Goal: Task Accomplishment & Management: Manage account settings

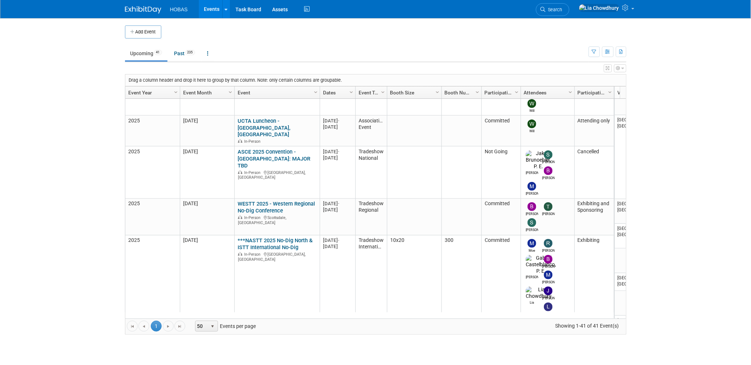
scroll to position [676, 0]
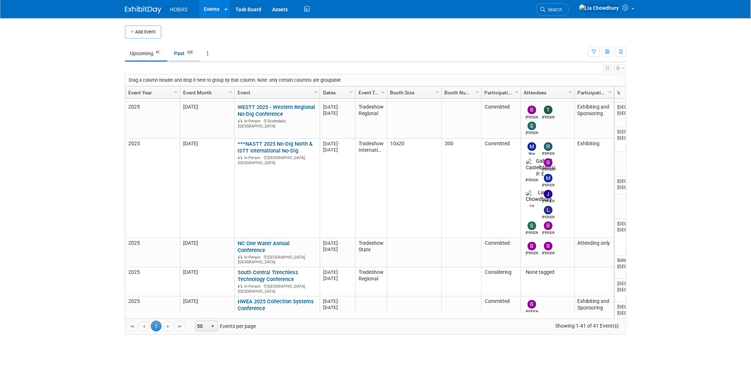
click at [184, 56] on link "Past 235" at bounding box center [185, 54] width 32 height 14
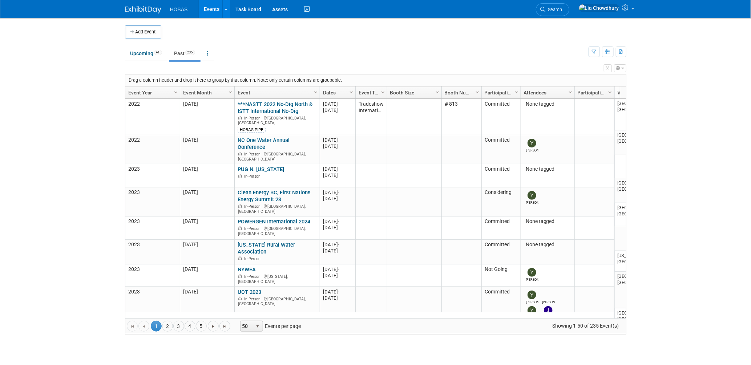
click at [139, 90] on link "Event Year" at bounding box center [151, 92] width 47 height 12
click at [135, 90] on link "Event Year" at bounding box center [151, 92] width 47 height 12
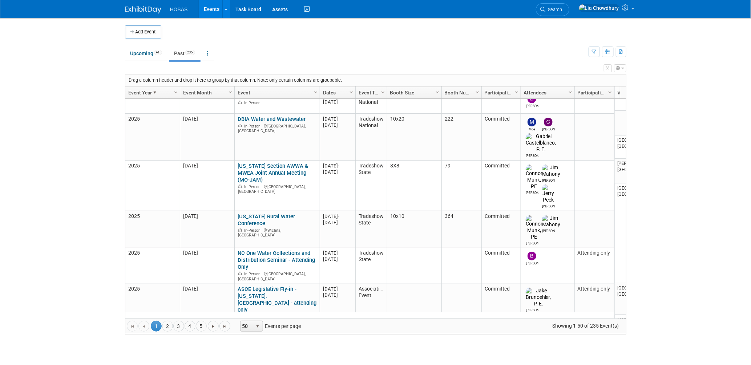
click at [251, 347] on link "VWEA Collection System Annual Seminar" at bounding box center [277, 353] width 78 height 13
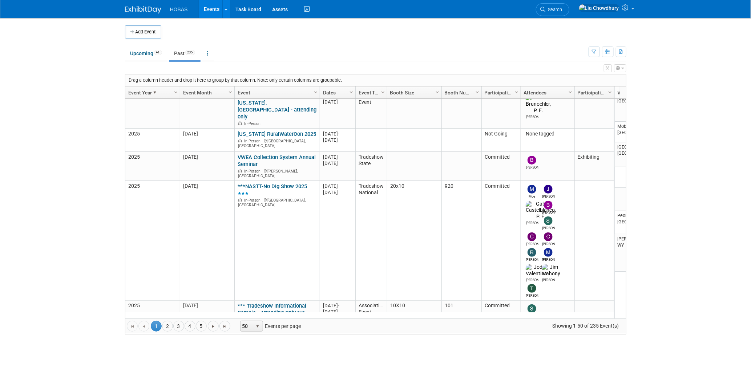
scroll to position [1256, 0]
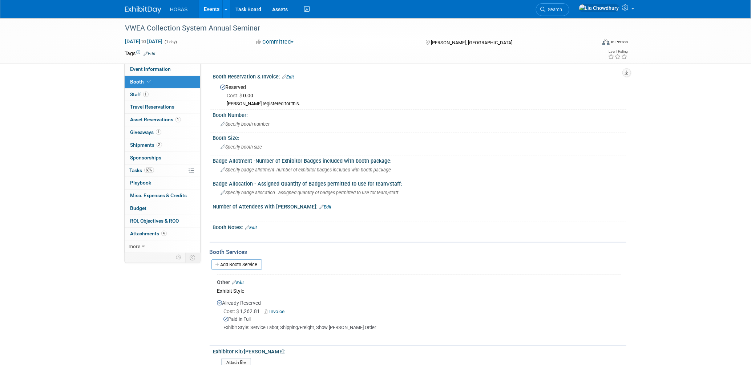
drag, startPoint x: 141, startPoint y: 66, endPoint x: 428, endPoint y: 219, distance: 325.3
click at [428, 219] on div "Booth Reservation & Invoice: Edit Reserved Cost: $ 0.00 Bryant registered for t…" at bounding box center [417, 250] width 410 height 358
click at [133, 92] on span "Staff 1" at bounding box center [139, 95] width 18 height 6
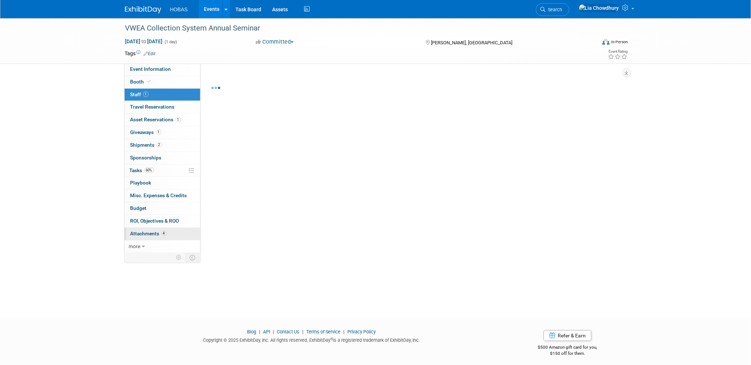
click at [165, 232] on span "4" at bounding box center [163, 233] width 5 height 5
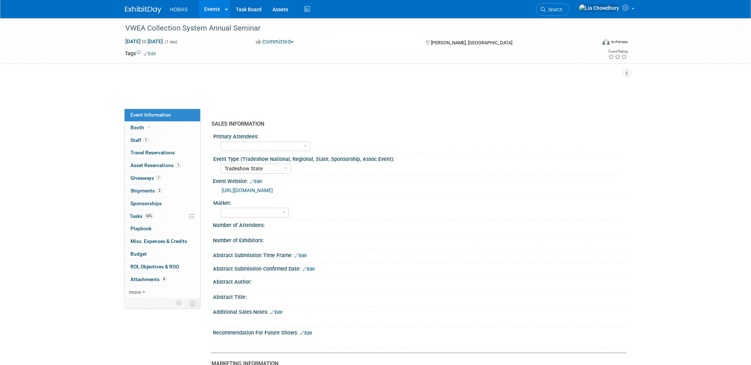
select select "Tradeshow State"
select select "Exhibiting"
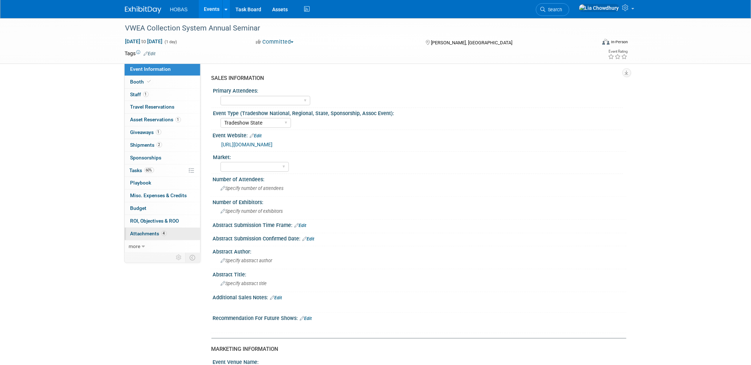
click at [144, 230] on link "4 Attachments 4" at bounding box center [163, 234] width 76 height 12
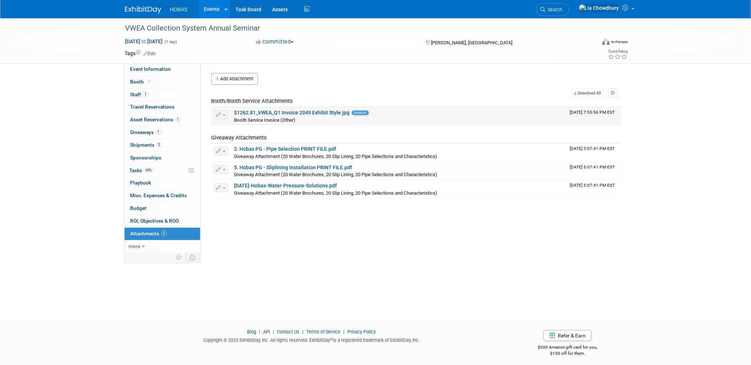
click at [274, 110] on link "$1262.81_VWEA_Q1 Invoice 2049 Exhibit Style.jpg" at bounding box center [292, 113] width 116 height 6
click at [289, 146] on link "2. Hobas PG - Pipe Selection PRINT FILE.pdf" at bounding box center [285, 149] width 102 height 6
click at [139, 137] on link "1 Giveaways 1" at bounding box center [163, 132] width 76 height 12
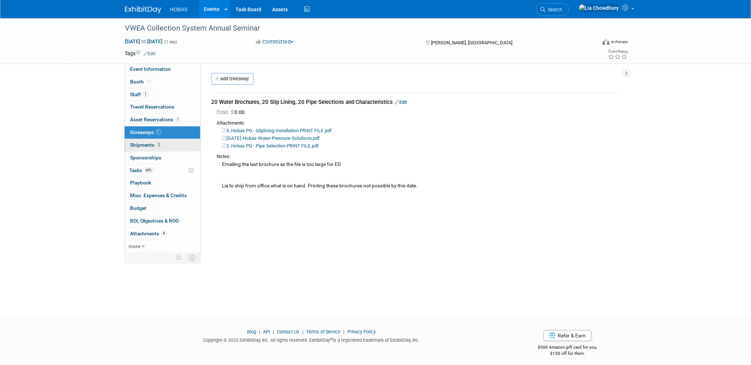
click at [139, 144] on span "Shipments 2" at bounding box center [146, 145] width 32 height 6
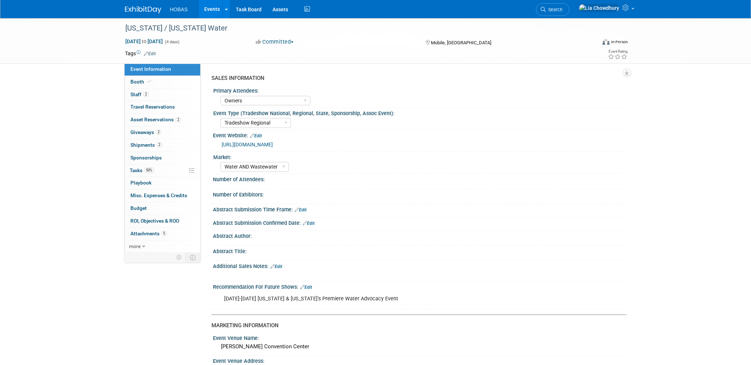
select select "Owners"
select select "Tradeshow Regional"
select select "Water AND Wastewater"
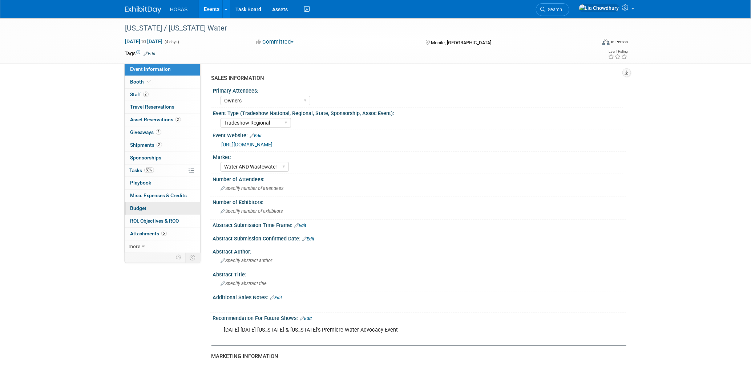
click at [141, 205] on link "Budget" at bounding box center [163, 208] width 76 height 12
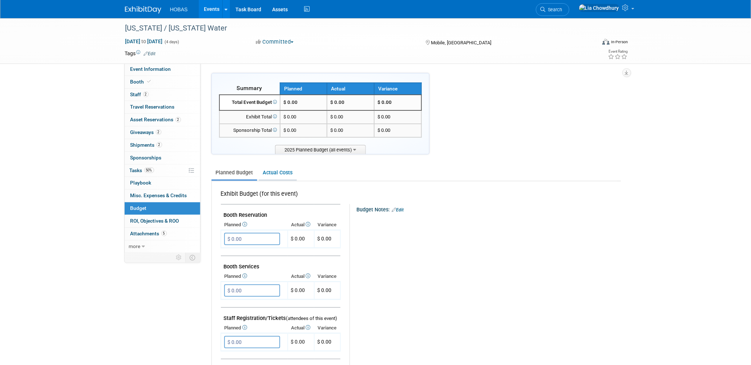
click at [264, 172] on link "Actual Costs" at bounding box center [278, 172] width 38 height 13
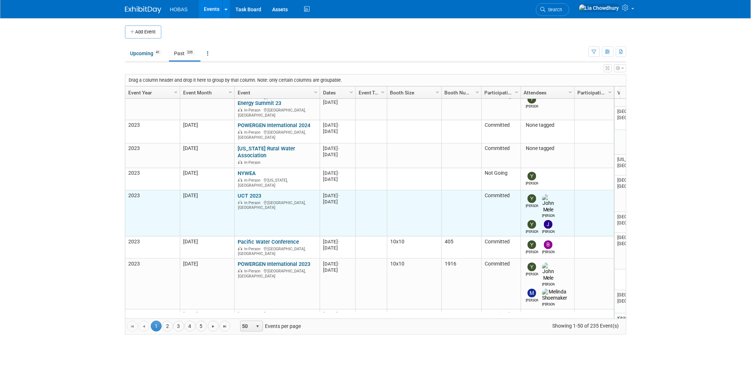
scroll to position [145, 0]
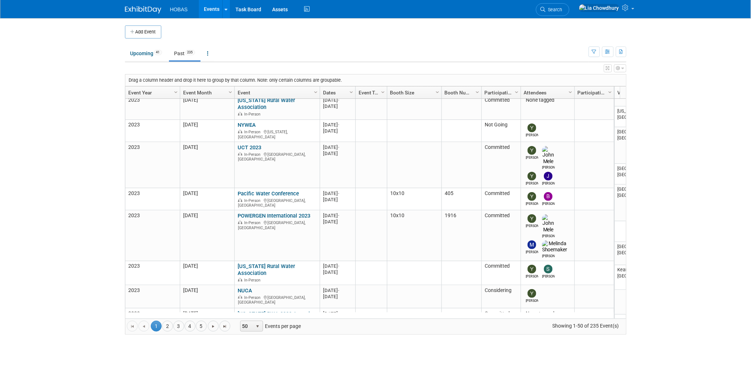
click at [142, 94] on link "Event Year" at bounding box center [151, 92] width 47 height 12
click at [149, 94] on link "Event Year" at bounding box center [151, 92] width 47 height 12
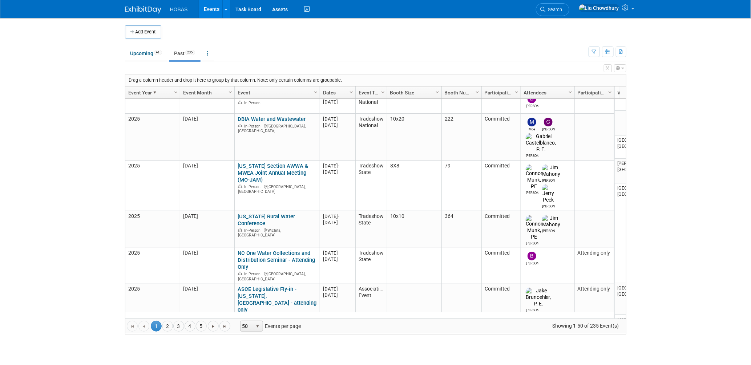
scroll to position [0, 0]
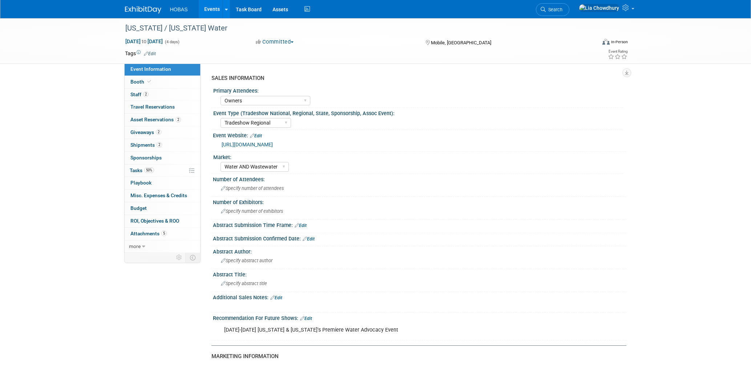
select select "Owners"
select select "Tradeshow Regional"
select select "Water AND Wastewater"
click at [642, 102] on div "[US_STATE] / [US_STATE] Water [DATE] to [DATE] (4 days) [DATE] to [DATE] Commit…" at bounding box center [375, 372] width 751 height 708
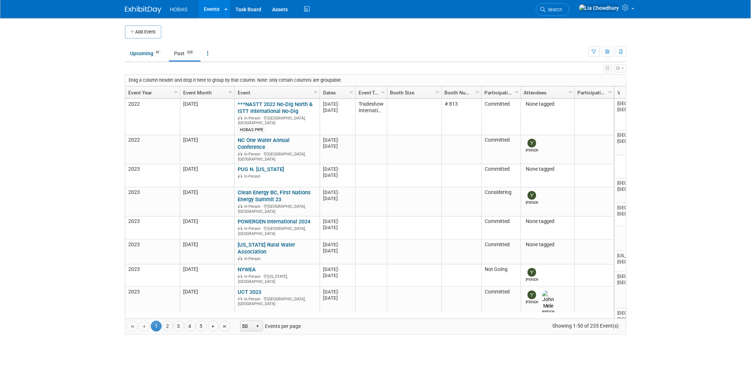
click at [136, 88] on link "Event Year" at bounding box center [151, 92] width 47 height 12
click at [146, 90] on link "Event Year" at bounding box center [151, 92] width 47 height 12
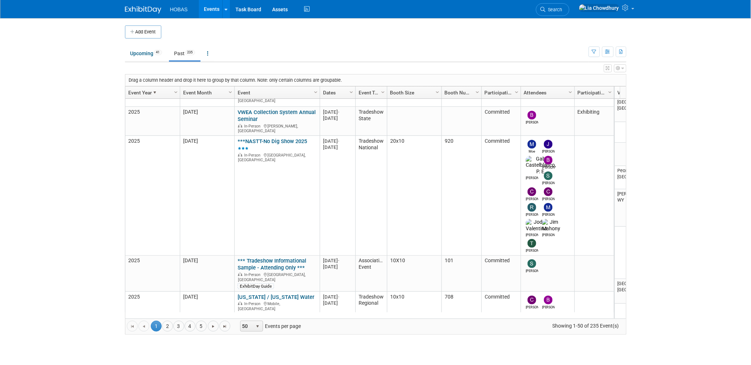
scroll to position [1252, 0]
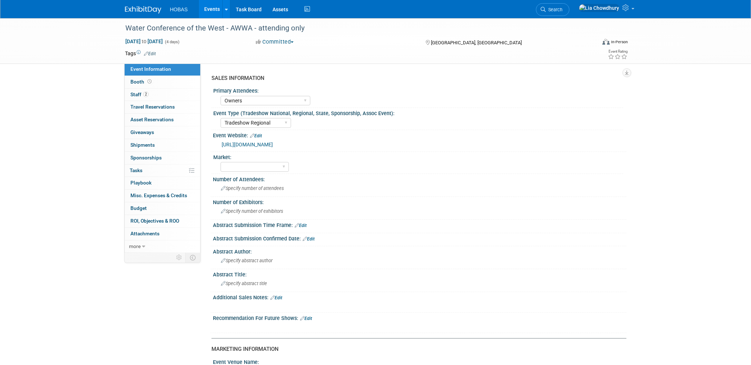
select select "Owners"
select select "Tradeshow Regional"
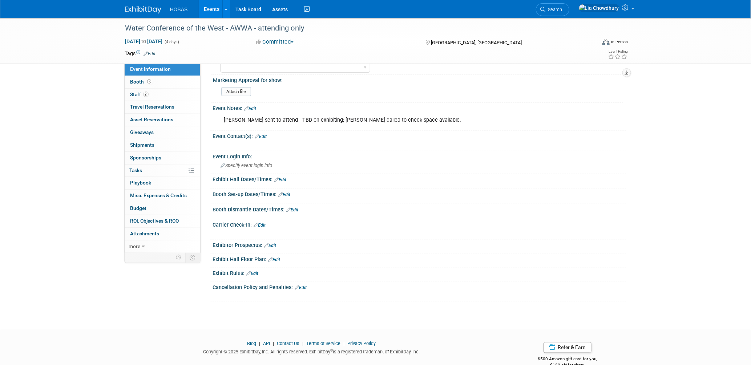
scroll to position [337, 0]
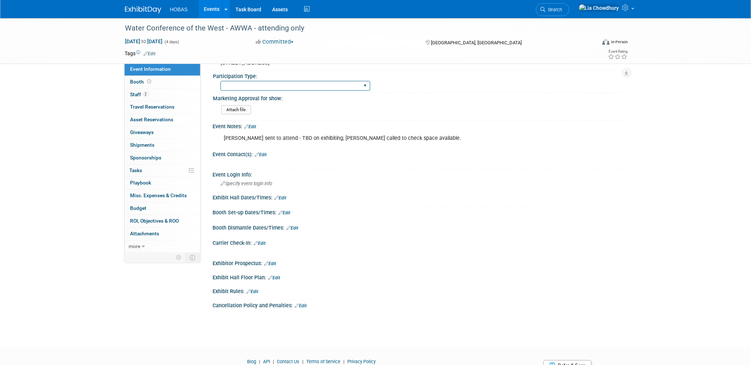
click at [272, 91] on select "Attending only Exhibiting Sponsorship only Exhibiting and Sponsoring Exhibiting…" at bounding box center [296, 86] width 150 height 10
select select "Attending only"
click at [221, 90] on select "Attending only Exhibiting Sponsorship only Exhibiting and Sponsoring Exhibiting…" at bounding box center [296, 86] width 150 height 10
click at [132, 78] on link "Booth" at bounding box center [163, 82] width 76 height 12
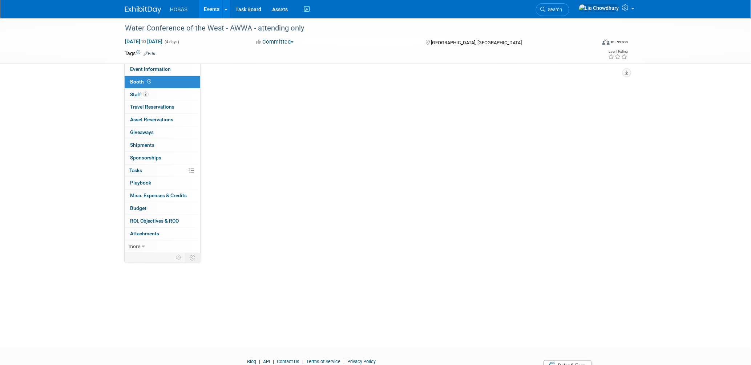
scroll to position [0, 0]
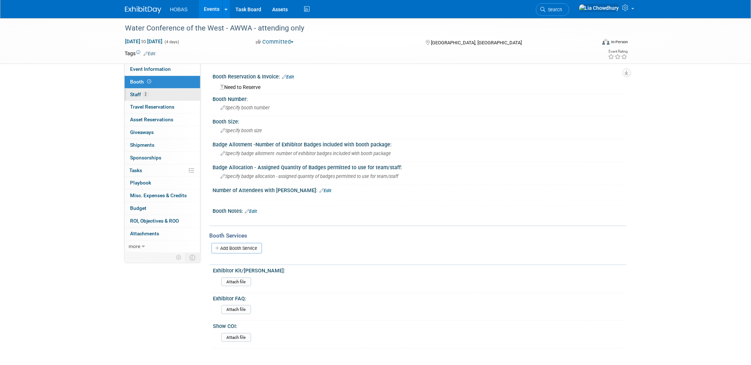
click at [136, 95] on span "Staff 2" at bounding box center [139, 95] width 18 height 6
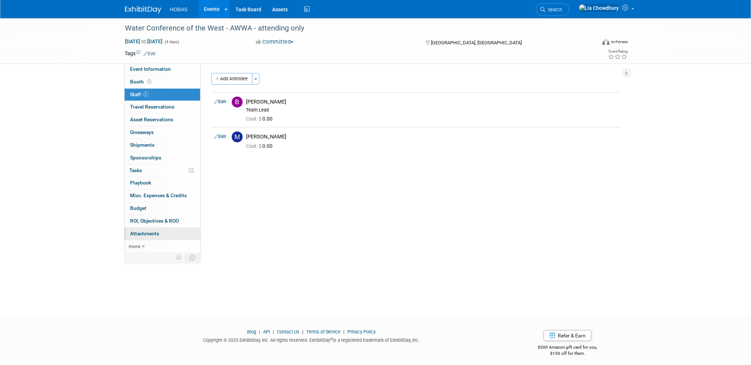
click at [140, 238] on link "0 Attachments 0" at bounding box center [163, 234] width 76 height 12
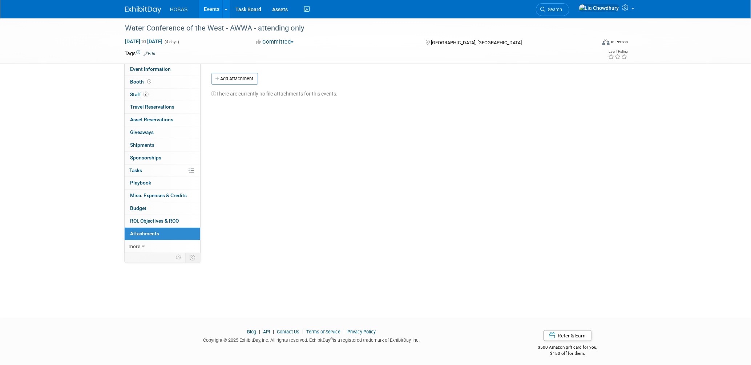
click at [207, 9] on link "Events" at bounding box center [212, 9] width 27 height 18
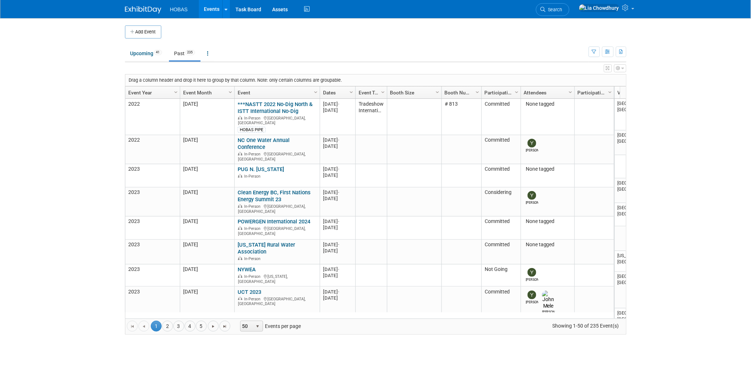
click at [142, 92] on link "Event Year" at bounding box center [151, 92] width 47 height 12
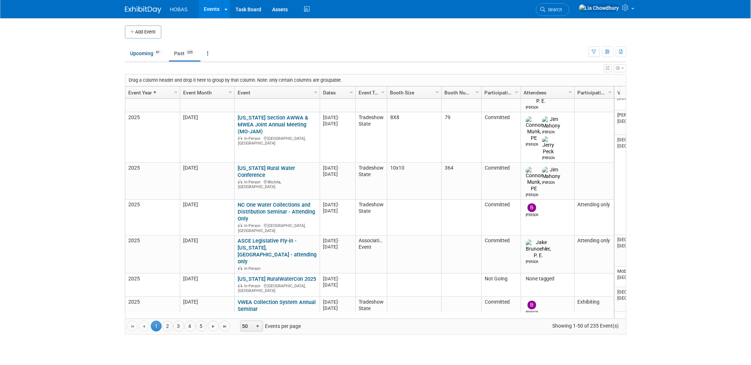
scroll to position [1304, 0]
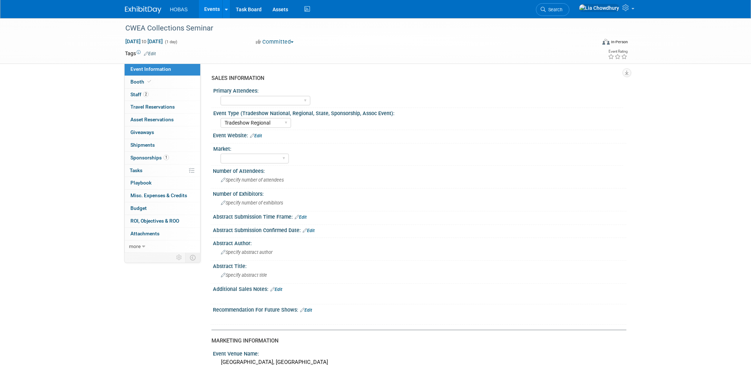
select select "Tradeshow Regional"
click at [146, 81] on span at bounding box center [149, 81] width 7 height 5
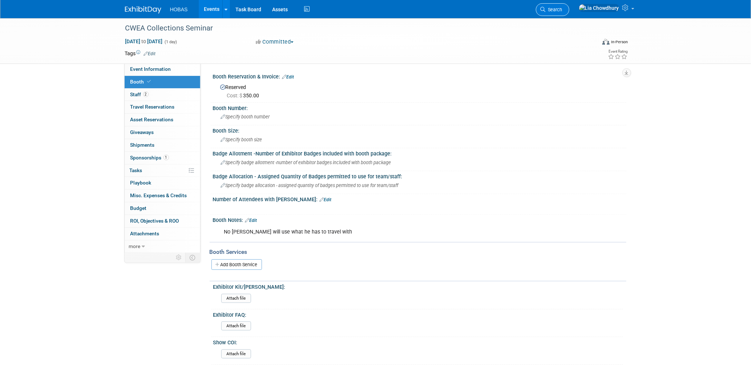
click at [563, 12] on span "Search" at bounding box center [554, 9] width 17 height 5
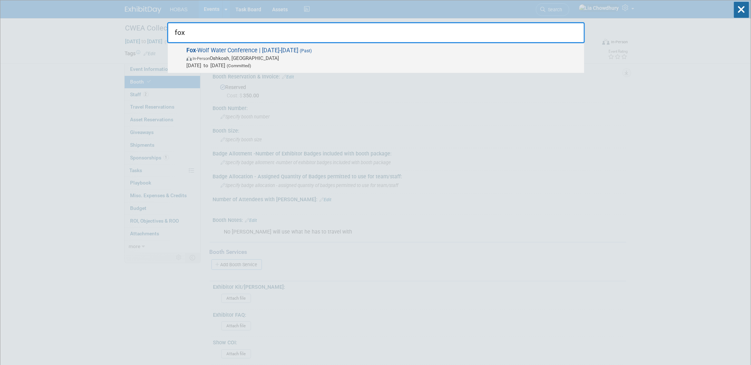
type input "fox"
click at [293, 55] on span "In-Person [PERSON_NAME], [GEOGRAPHIC_DATA]" at bounding box center [383, 58] width 394 height 7
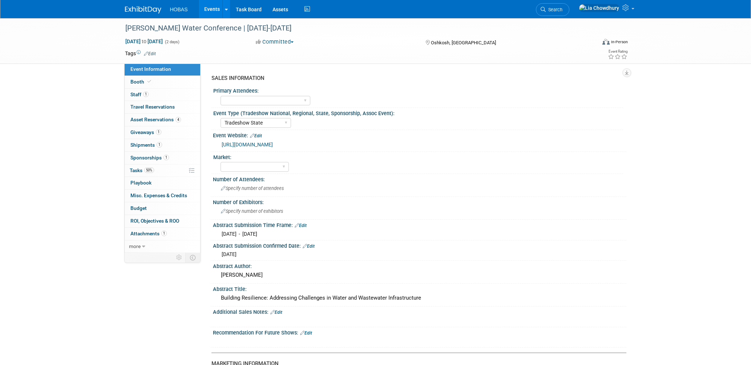
select select "Tradeshow State"
select select "Exhibiting and Sponsoring"
click at [152, 230] on link "1 Attachments 1" at bounding box center [163, 234] width 76 height 12
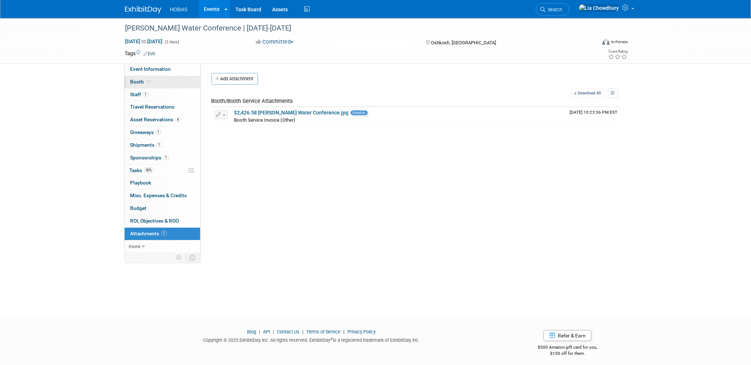
click at [134, 80] on span "Booth" at bounding box center [141, 82] width 22 height 6
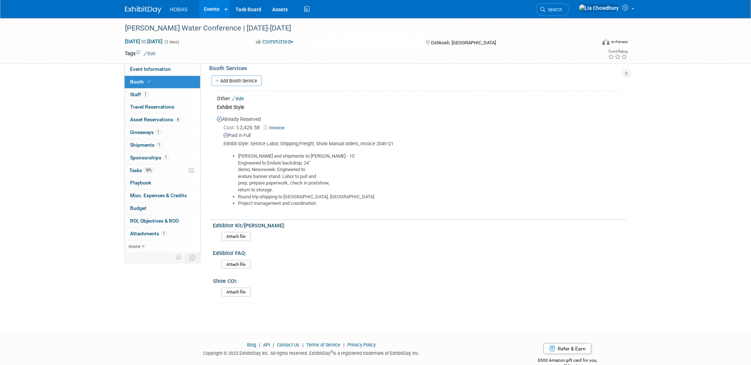
scroll to position [161, 0]
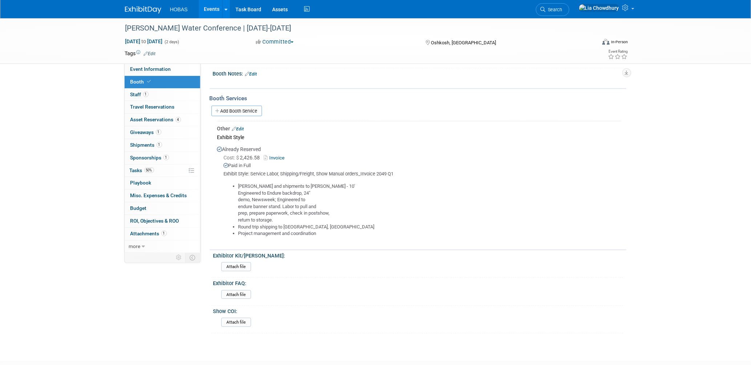
click at [244, 126] on link "Edit" at bounding box center [238, 128] width 12 height 5
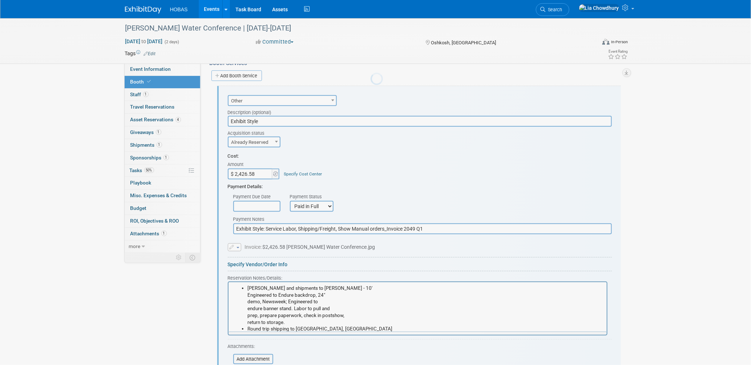
scroll to position [0, 0]
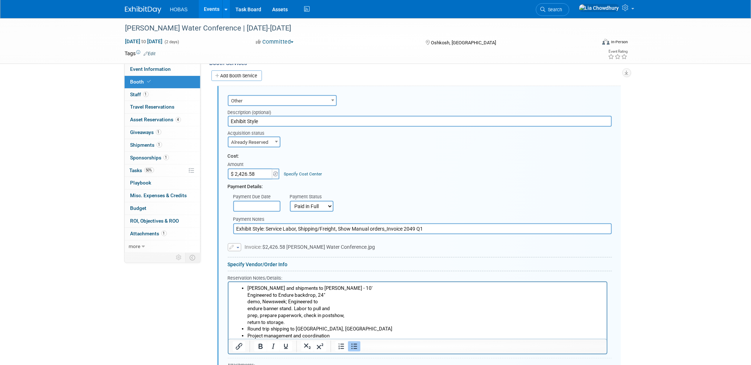
click at [290, 224] on input "Exhibit Style: Service Labor, Shipping/Freight, Show Manual orders_Invoice 2049…" at bounding box center [422, 229] width 379 height 11
click at [291, 227] on input "Exhibit Style: Service Labor, Shipping/Freight, Show Manual orders_Invoice 2049…" at bounding box center [422, 229] width 379 height 11
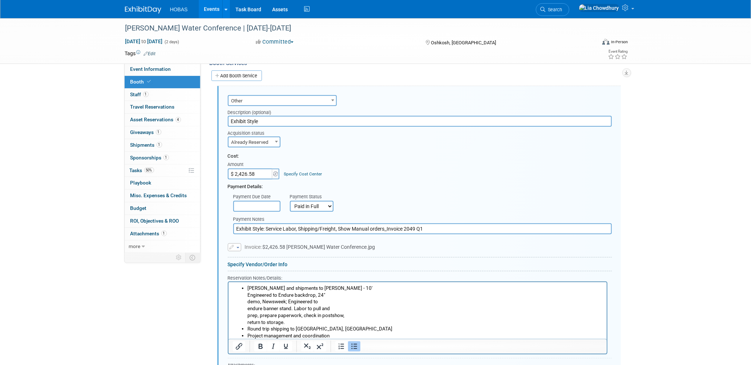
click at [291, 227] on input "Exhibit Style: Service Labor, Shipping/Freight, Show Manual orders_Invoice 2049…" at bounding box center [422, 229] width 379 height 11
click at [265, 121] on input "Exhibit Style" at bounding box center [420, 121] width 384 height 11
paste input ": Service Labor, Shipping/Freight, Show Manual orders_Invoice 2049 Q1"
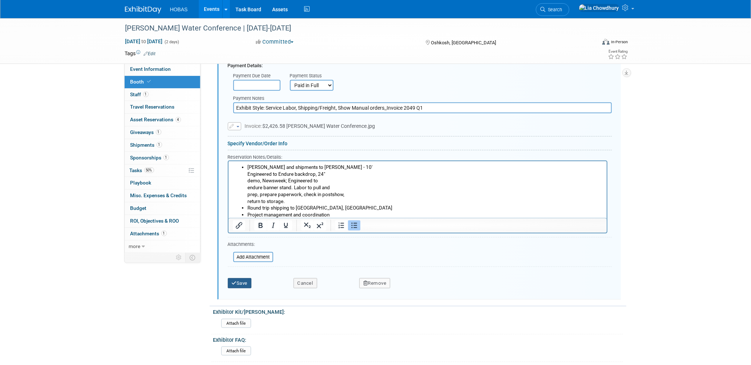
type input "Exhibit Style: Service Labor, Shipping/Freight, Show Manual orders_Invoice 2049…"
click at [244, 278] on button "Save" at bounding box center [240, 283] width 24 height 10
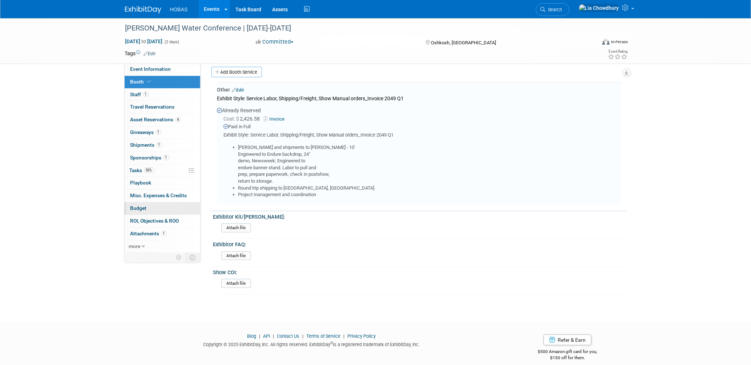
scroll to position [196, 0]
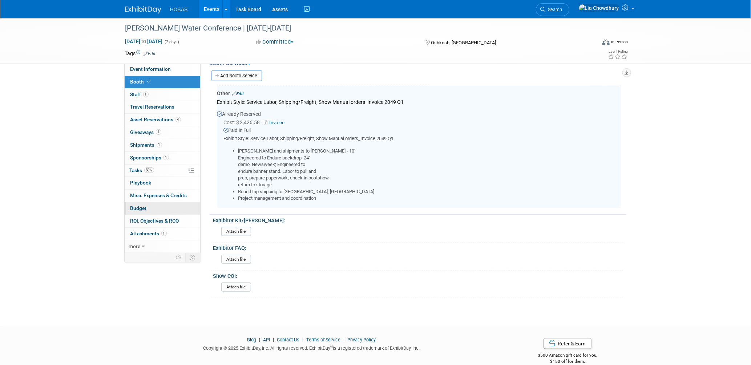
click at [141, 204] on link "Budget" at bounding box center [163, 208] width 76 height 12
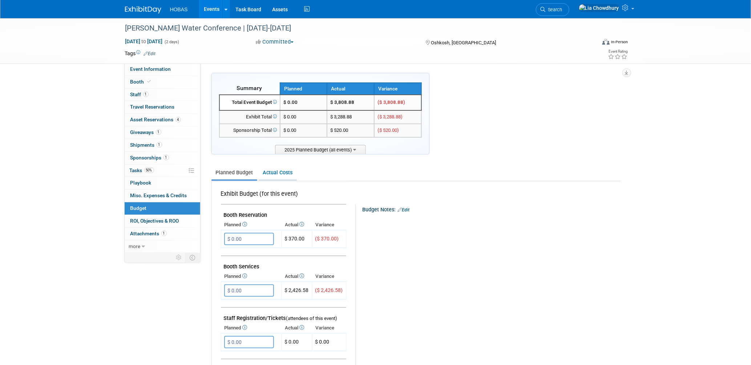
click at [280, 173] on link "Actual Costs" at bounding box center [278, 172] width 38 height 13
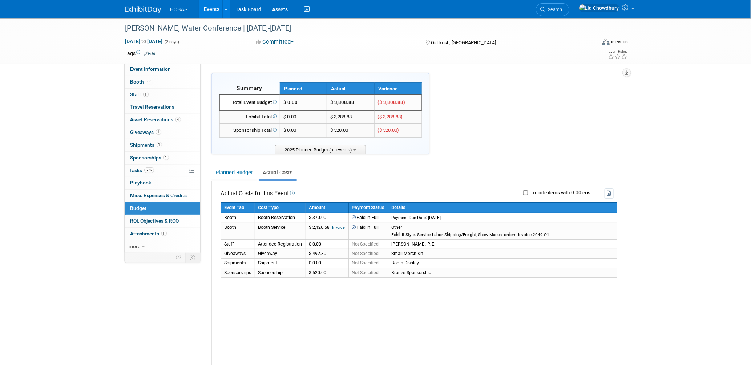
click at [570, 1] on li "Search" at bounding box center [552, 9] width 33 height 18
click at [563, 11] on span "Search" at bounding box center [554, 9] width 17 height 5
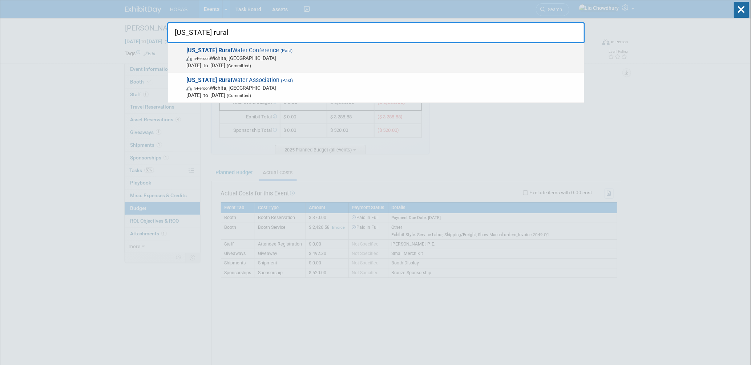
type input "kansas rural"
click at [253, 55] on span "In-Person Wichita, KS" at bounding box center [383, 58] width 394 height 7
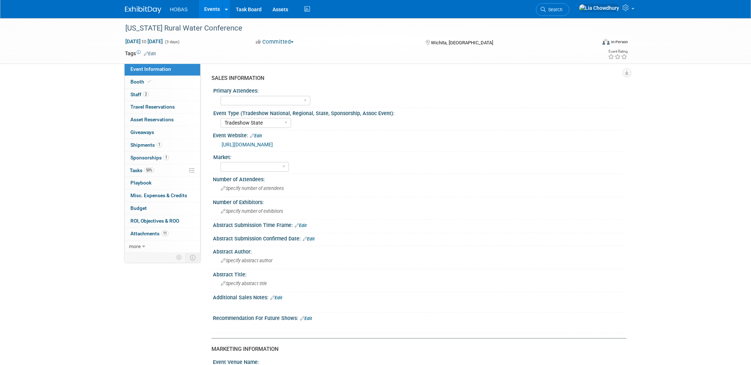
select select "Tradeshow State"
click at [131, 211] on span "Budget" at bounding box center [138, 208] width 16 height 6
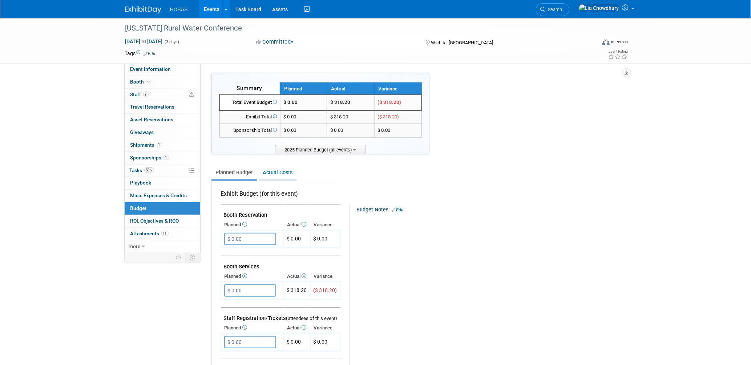
click at [276, 172] on link "Actual Costs" at bounding box center [278, 172] width 38 height 13
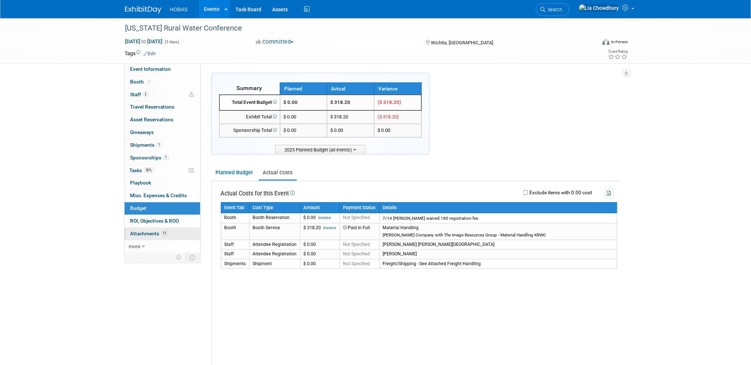
click at [165, 236] on span "11" at bounding box center [164, 233] width 7 height 5
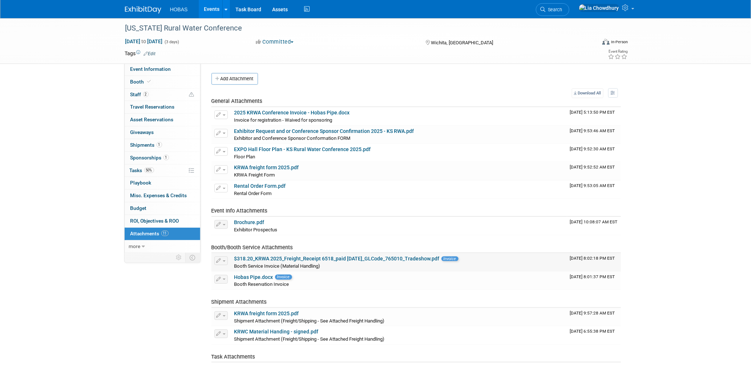
scroll to position [81, 0]
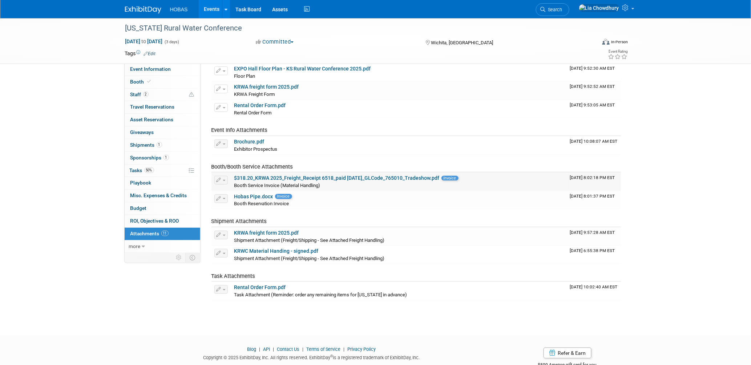
click at [289, 175] on link "$318.20_KRWA 2025_Freight_Receipt 6518_paid [DATE]_GLCode_765010_Tradeshow.pdf" at bounding box center [336, 178] width 205 height 6
click at [239, 289] on link "Rental Order Form.pdf" at bounding box center [260, 288] width 52 height 6
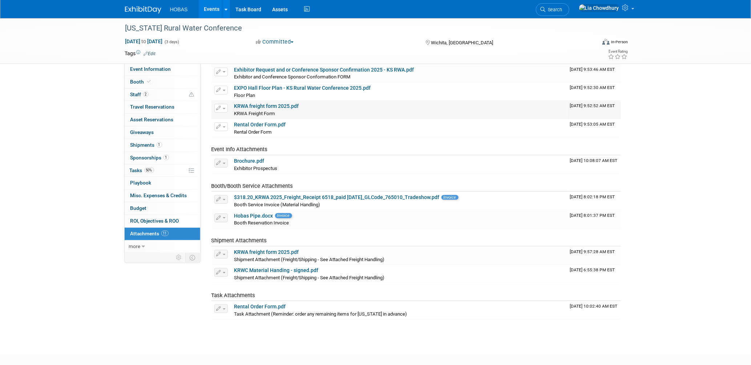
scroll to position [100, 0]
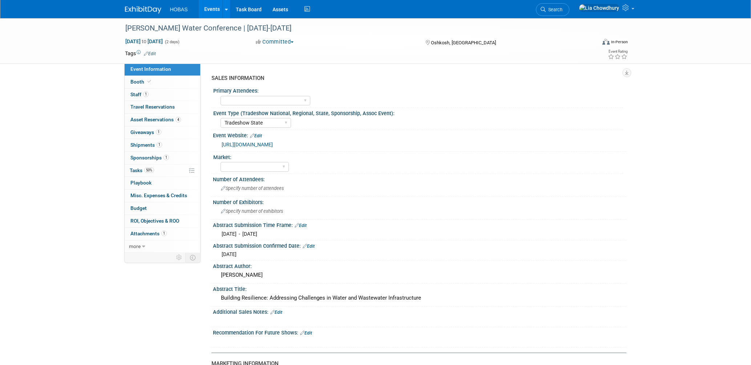
select select "Tradeshow State"
select select "Exhibiting and Sponsoring"
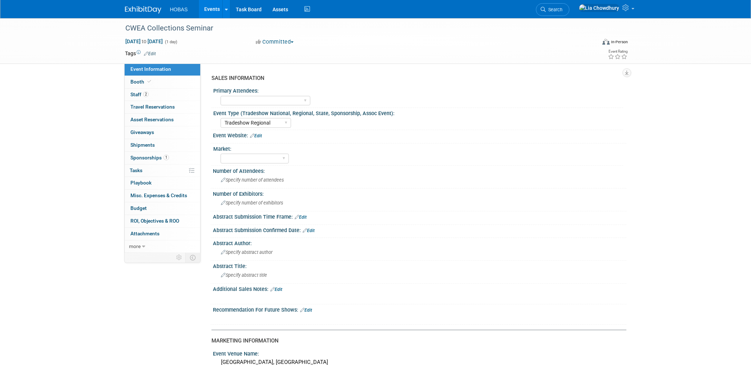
select select "Tradeshow Regional"
click at [211, 7] on link "Events" at bounding box center [212, 9] width 27 height 18
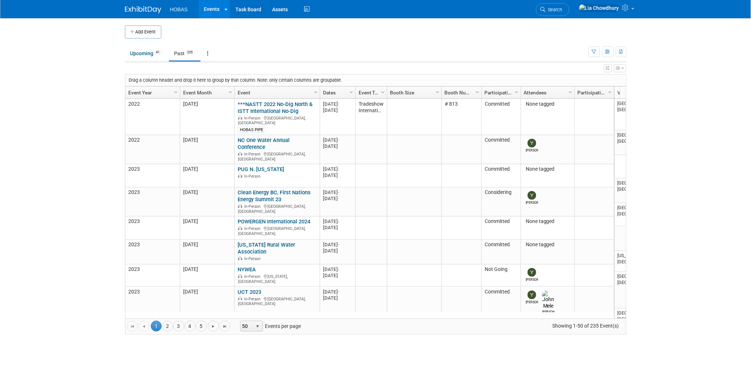
click at [144, 88] on link "Event Year" at bounding box center [151, 92] width 47 height 12
click at [146, 92] on link "Event Year" at bounding box center [151, 92] width 47 height 12
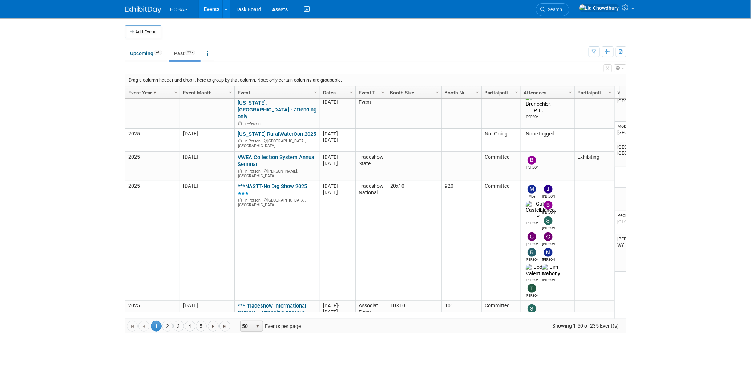
click at [256, 361] on link "Water Conference of the West - AWWA - attending only" at bounding box center [276, 367] width 76 height 13
click at [137, 92] on link "Event Year" at bounding box center [151, 92] width 47 height 12
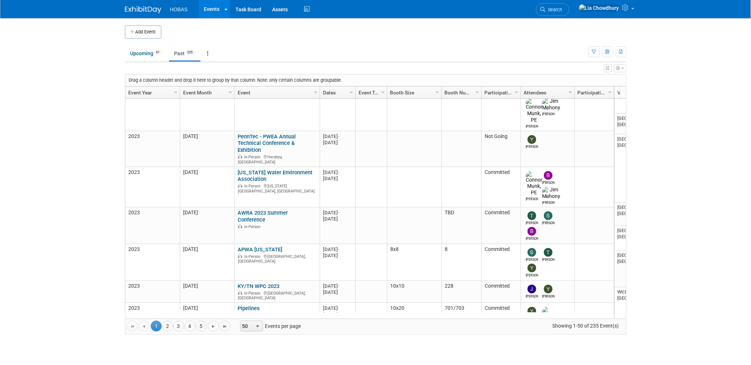
click at [143, 94] on link "Event Year" at bounding box center [151, 92] width 47 height 12
click at [138, 96] on link "Event Year" at bounding box center [151, 92] width 47 height 12
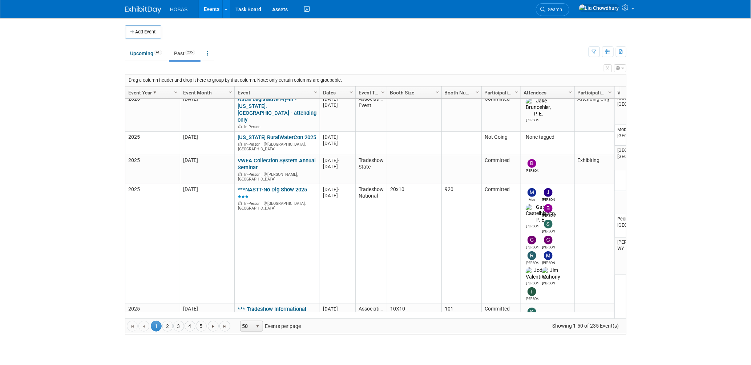
click at [248, 342] on link "[US_STATE] / [US_STATE] Water" at bounding box center [276, 345] width 77 height 7
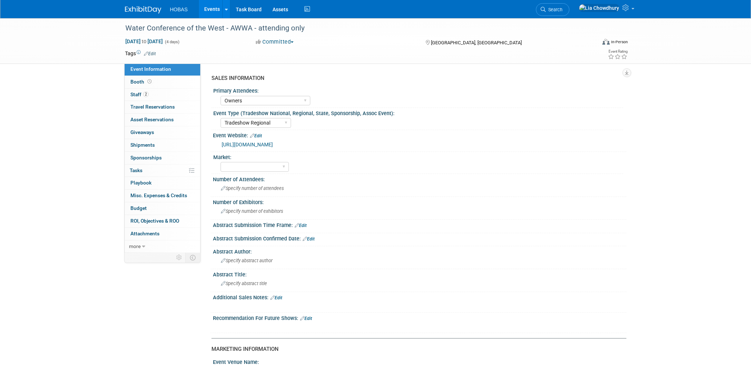
select select "Owners"
select select "Tradeshow Regional"
select select "Attending only"
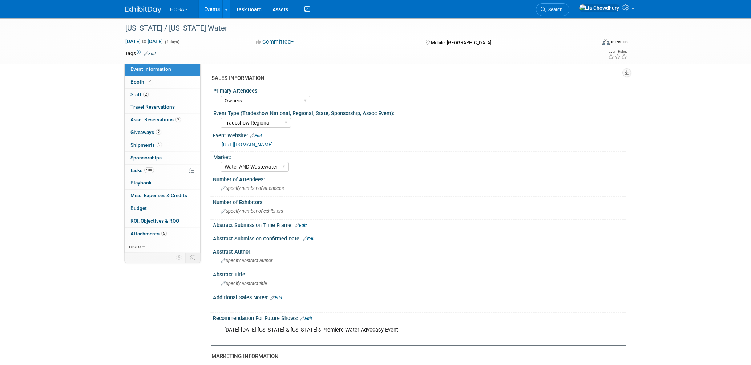
select select "Owners"
select select "Tradeshow Regional"
select select "Water AND Wastewater"
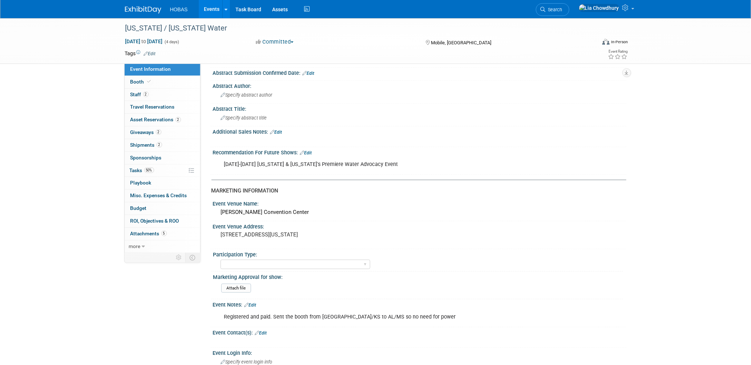
scroll to position [242, 0]
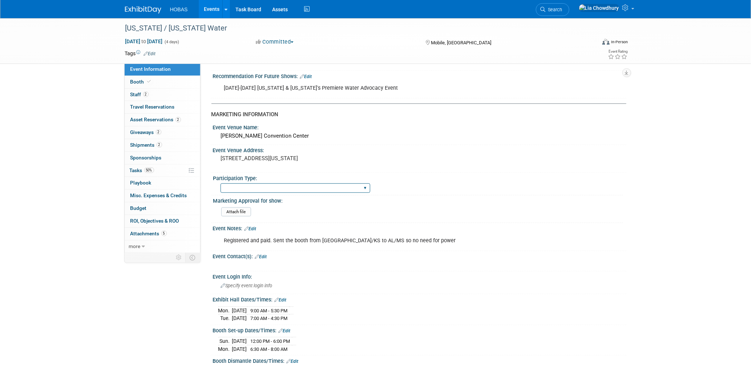
click at [262, 184] on select "Attending only Exhibiting Sponsorship only Exhibiting and Sponsoring Exhibiting…" at bounding box center [296, 189] width 150 height 10
select select "Exhibiting"
click at [221, 184] on select "Attending only Exhibiting Sponsorship only Exhibiting and Sponsoring Exhibiting…" at bounding box center [296, 189] width 150 height 10
click at [209, 8] on link "Events" at bounding box center [212, 9] width 27 height 18
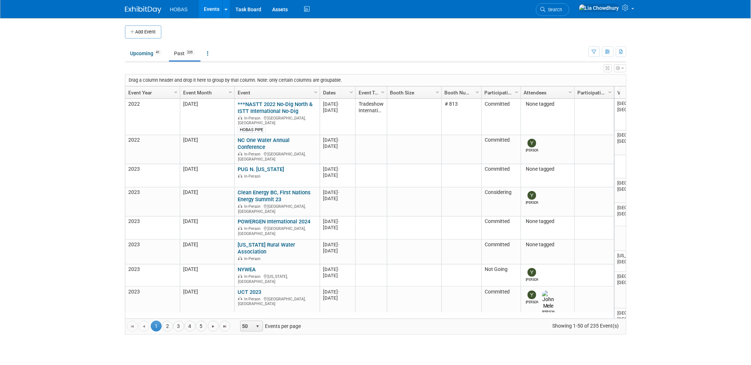
click at [129, 90] on link "Event Year" at bounding box center [151, 92] width 47 height 12
click at [139, 96] on link "Event Year" at bounding box center [151, 92] width 47 height 12
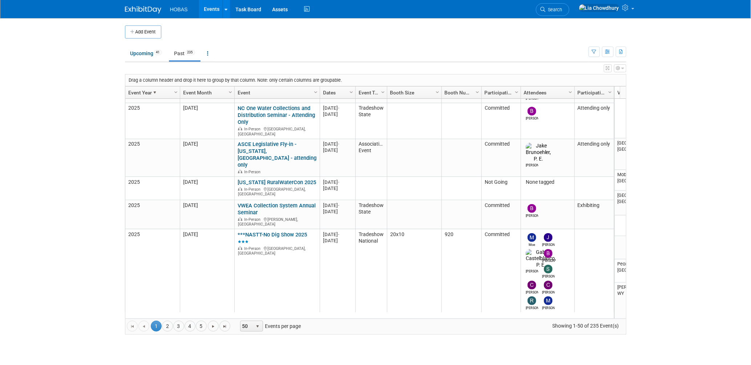
scroll to position [1304, 0]
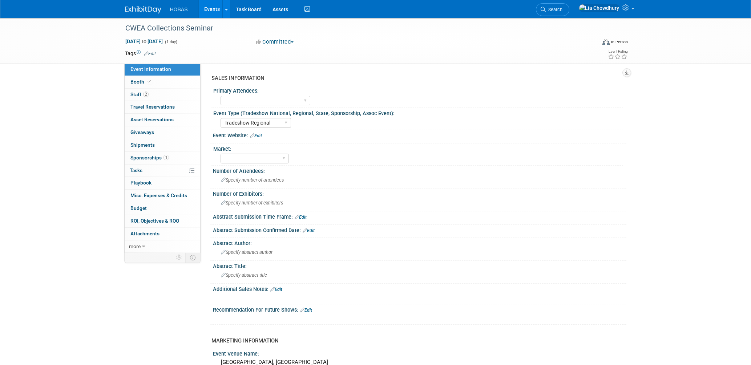
select select "Tradeshow Regional"
click at [138, 81] on span "Booth" at bounding box center [141, 82] width 22 height 6
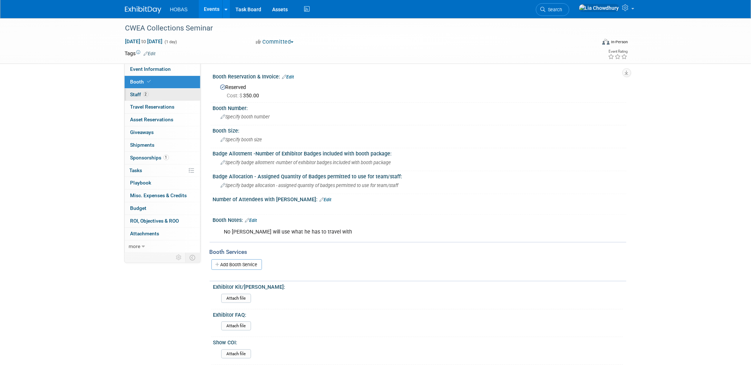
click at [135, 93] on span "Staff 2" at bounding box center [139, 95] width 18 height 6
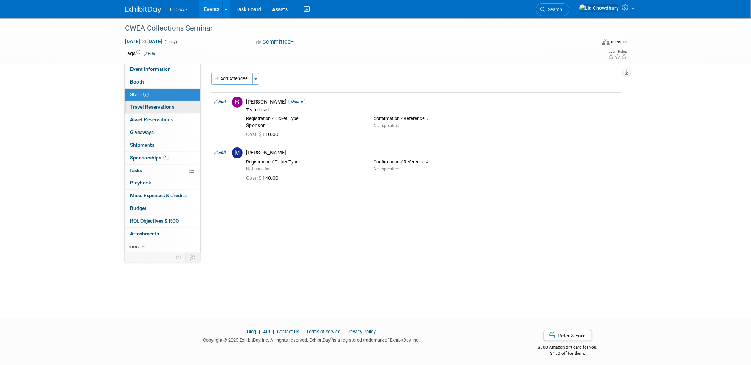
click at [137, 106] on span "Travel Reservations 0" at bounding box center [152, 107] width 44 height 6
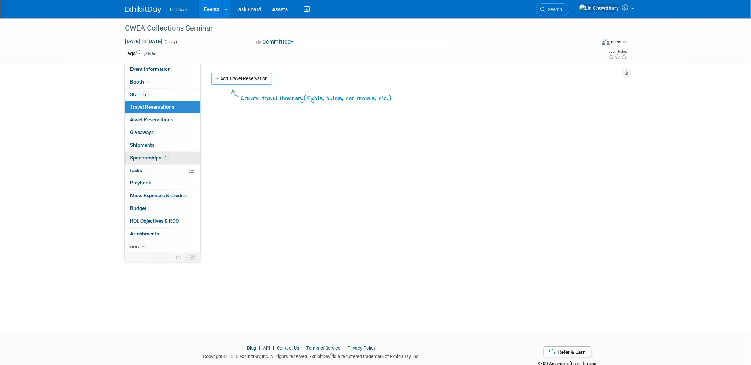
click at [136, 155] on span "Sponsorships 1" at bounding box center [149, 158] width 39 height 6
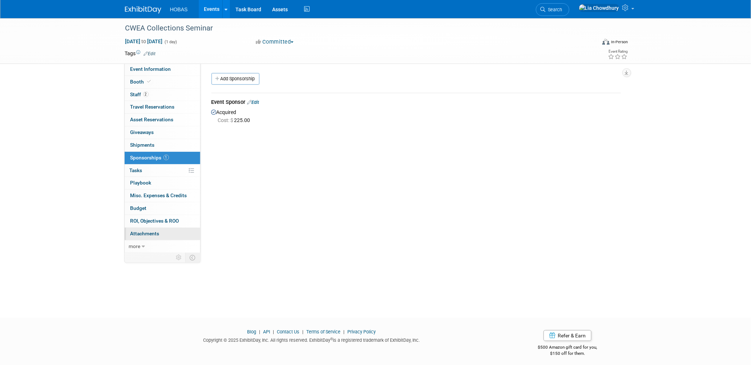
click at [137, 236] on span "Attachments 0" at bounding box center [144, 234] width 29 height 6
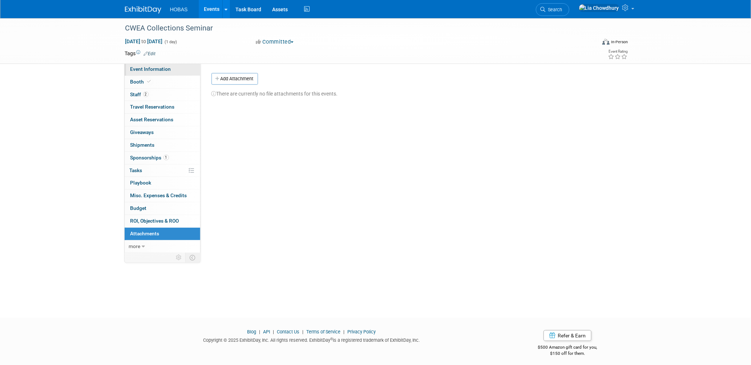
click at [148, 68] on span "Event Information" at bounding box center [150, 69] width 41 height 6
select select "Tradeshow Regional"
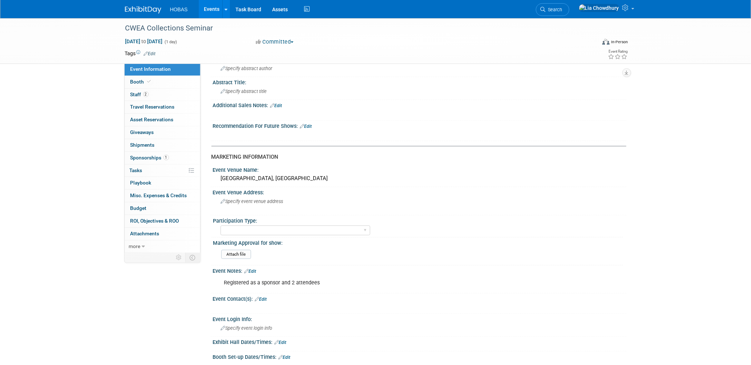
scroll to position [202, 0]
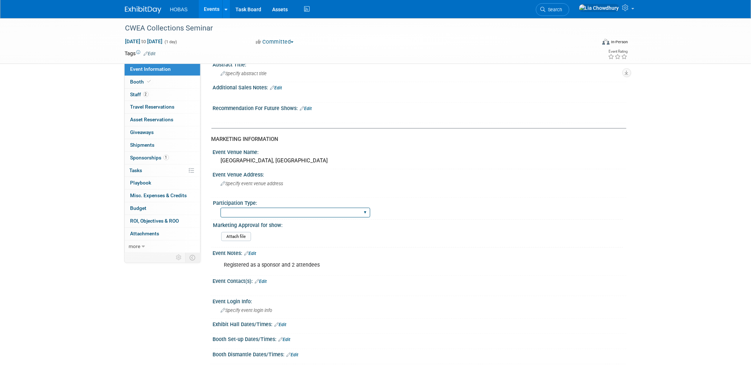
click at [246, 210] on select "Attending only Exhibiting Sponsorship only Exhibiting and Sponsoring Exhibiting…" at bounding box center [296, 213] width 150 height 10
select select "Exhibiting and Sponsoring"
click at [221, 208] on select "Attending only Exhibiting Sponsorship only Exhibiting and Sponsoring Exhibiting…" at bounding box center [296, 213] width 150 height 10
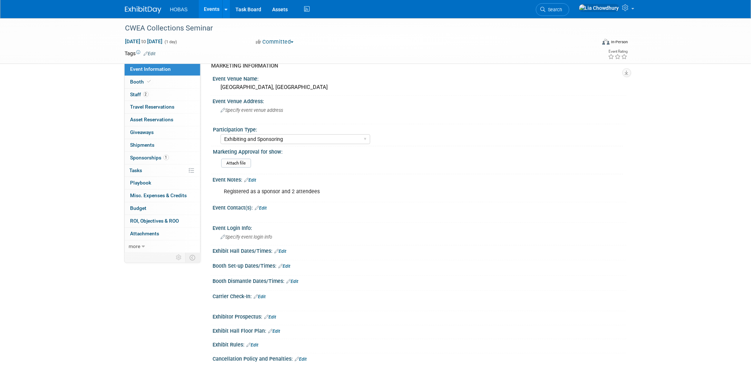
scroll to position [274, 0]
click at [142, 83] on span "Booth" at bounding box center [141, 82] width 22 height 6
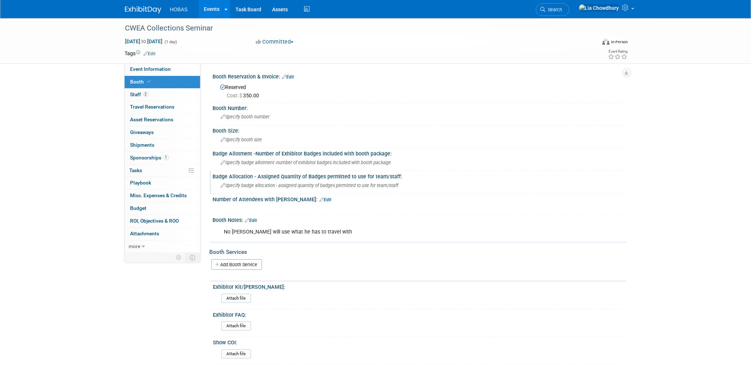
drag, startPoint x: 268, startPoint y: 170, endPoint x: 263, endPoint y: 176, distance: 7.7
drag, startPoint x: 263, startPoint y: 176, endPoint x: 240, endPoint y: 232, distance: 60.8
click at [240, 232] on div "No booth- Bryant will use what he has to travel with" at bounding box center [382, 232] width 327 height 15
click at [147, 160] on span "Sponsorships 1" at bounding box center [149, 158] width 39 height 6
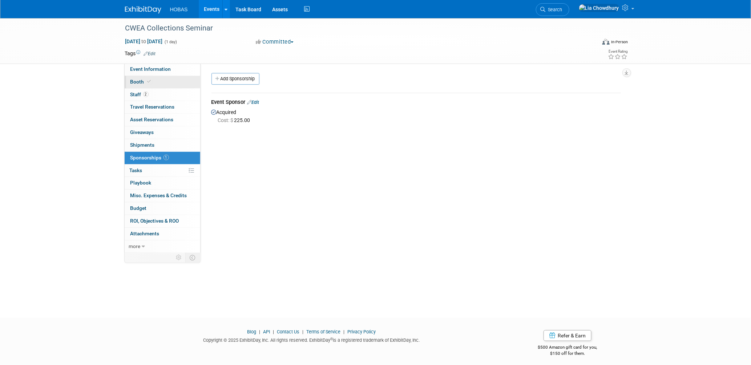
click at [144, 77] on link "Booth" at bounding box center [163, 82] width 76 height 12
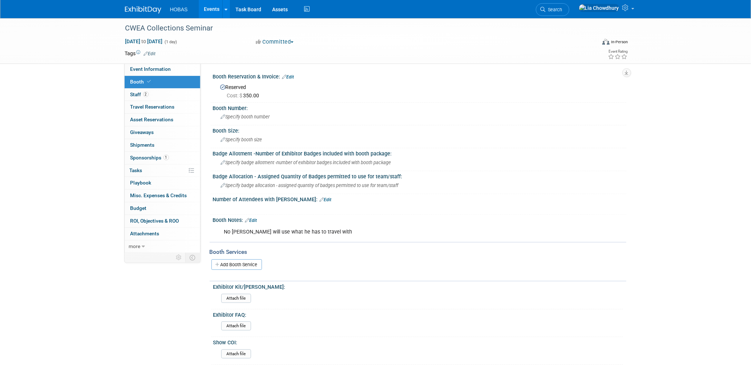
click at [289, 77] on link "Edit" at bounding box center [288, 77] width 12 height 5
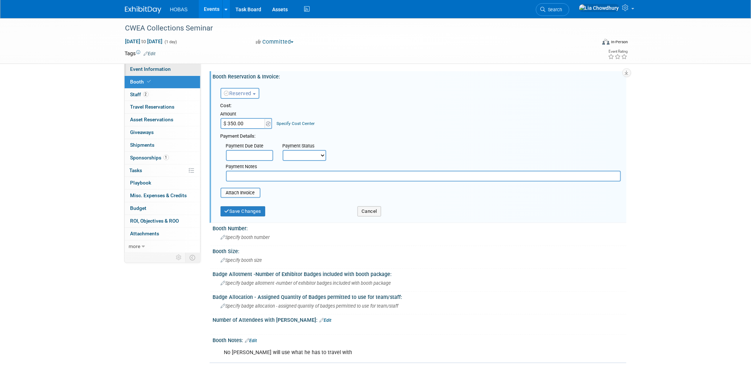
click at [152, 70] on span "Event Information" at bounding box center [150, 69] width 41 height 6
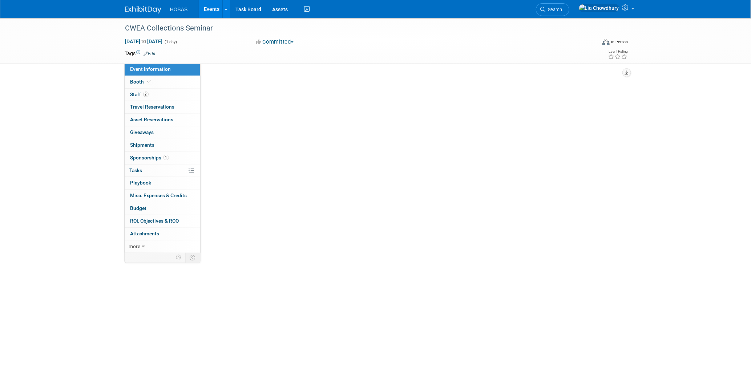
select select "Tradeshow Regional"
select select "Exhibiting and Sponsoring"
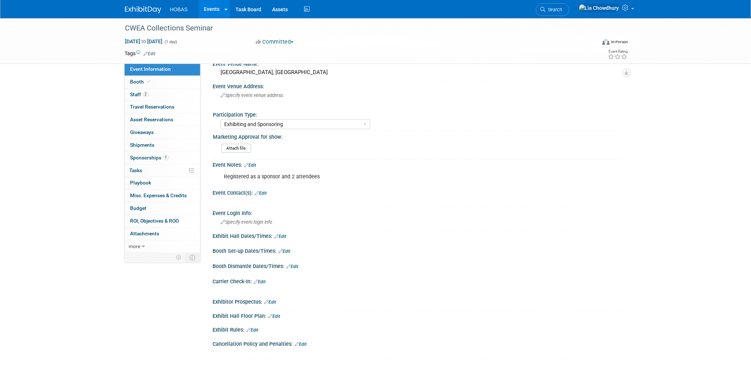
scroll to position [355, 0]
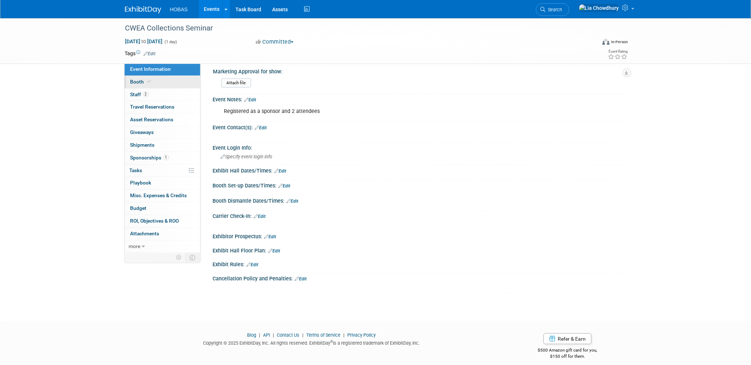
click at [135, 87] on link "Booth" at bounding box center [163, 82] width 76 height 12
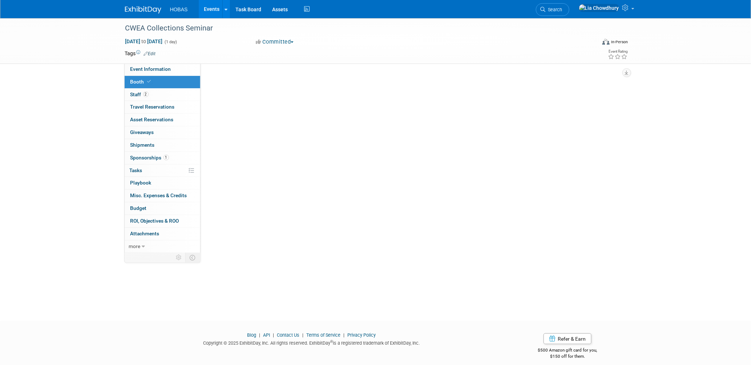
scroll to position [0, 0]
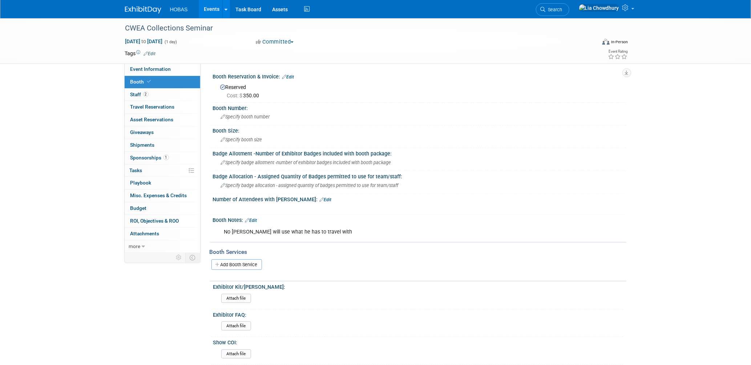
click at [291, 77] on link "Edit" at bounding box center [288, 77] width 12 height 5
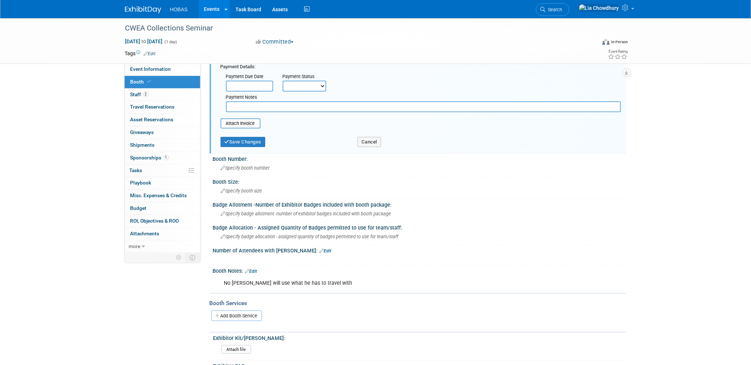
scroll to position [69, 0]
click at [363, 137] on button "Cancel" at bounding box center [370, 142] width 24 height 10
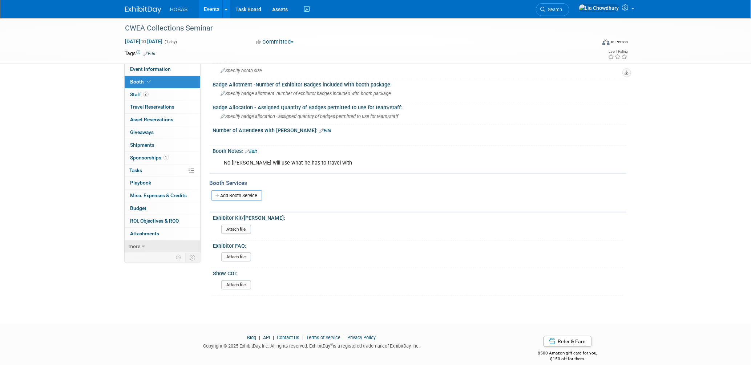
click at [142, 247] on icon at bounding box center [143, 246] width 3 height 5
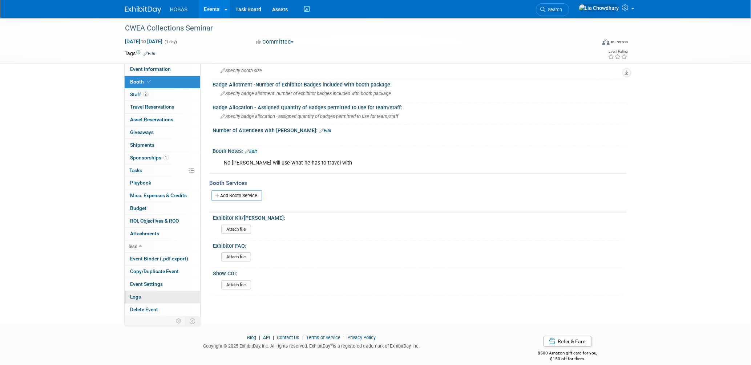
click at [137, 298] on span "Logs" at bounding box center [135, 297] width 11 height 6
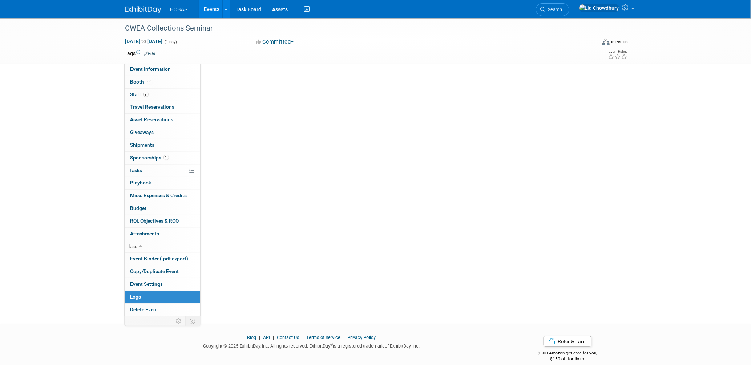
scroll to position [0, 0]
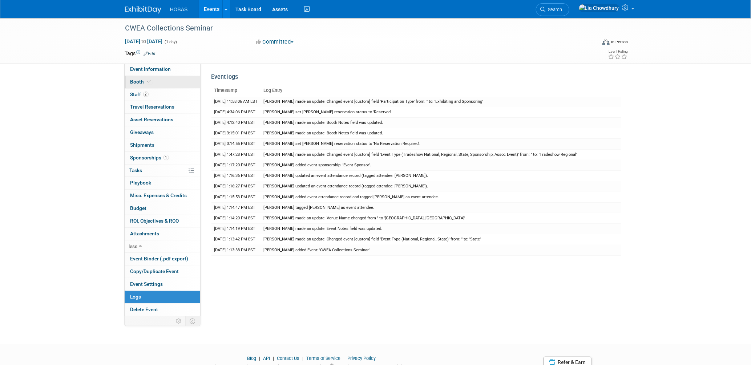
click at [141, 83] on span "Booth" at bounding box center [141, 82] width 22 height 6
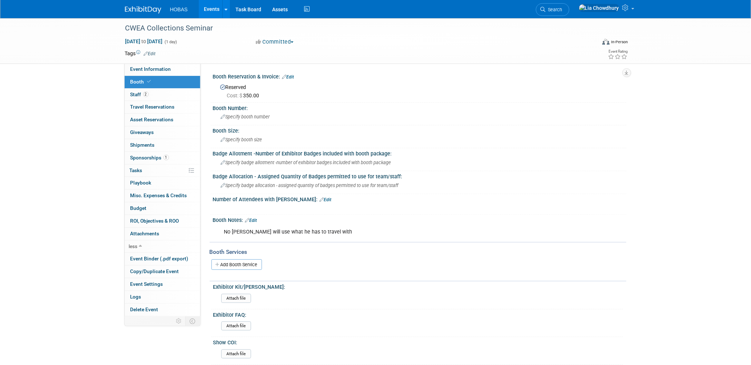
click at [289, 76] on link "Edit" at bounding box center [288, 77] width 12 height 5
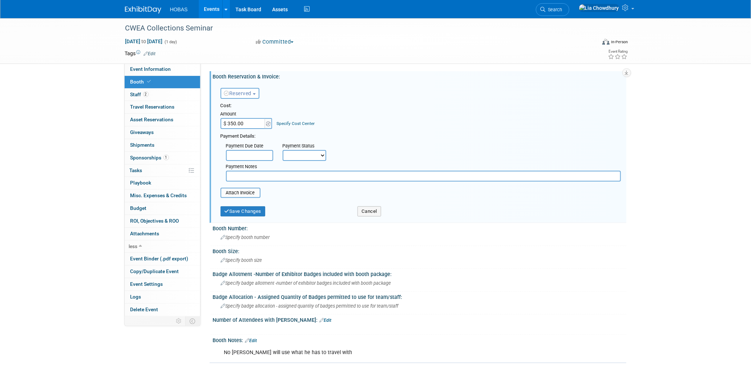
click at [249, 121] on input "$ 350.00" at bounding box center [243, 123] width 45 height 11
type input "$"
type input "$ 0.00"
click at [250, 94] on span "Reserved" at bounding box center [238, 93] width 28 height 6
click at [244, 122] on link "No Reservation Required" at bounding box center [260, 126] width 78 height 10
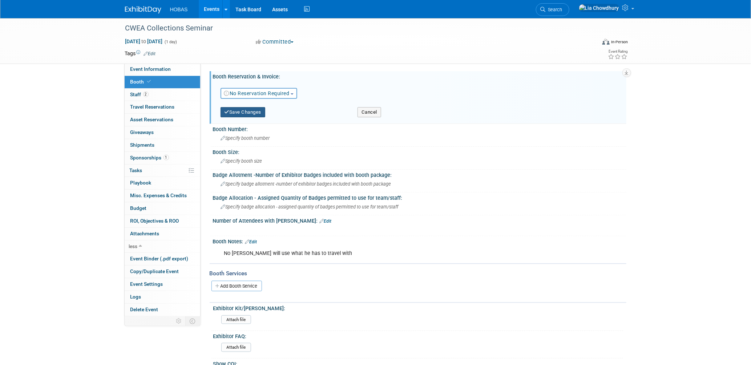
click at [249, 113] on button "Save Changes" at bounding box center [243, 112] width 45 height 10
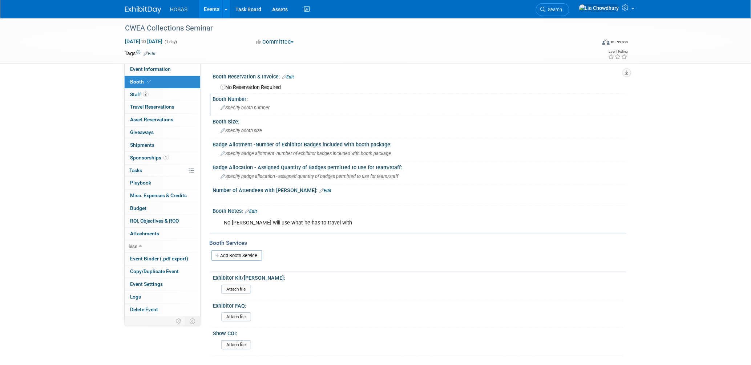
click at [221, 110] on span "Specify booth number" at bounding box center [245, 107] width 49 height 5
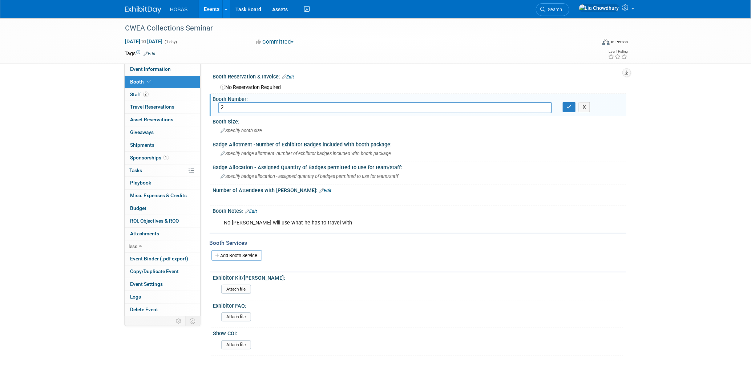
type input "2"
click at [562, 107] on div "X" at bounding box center [592, 107] width 69 height 10
click at [567, 106] on icon "button" at bounding box center [569, 107] width 5 height 5
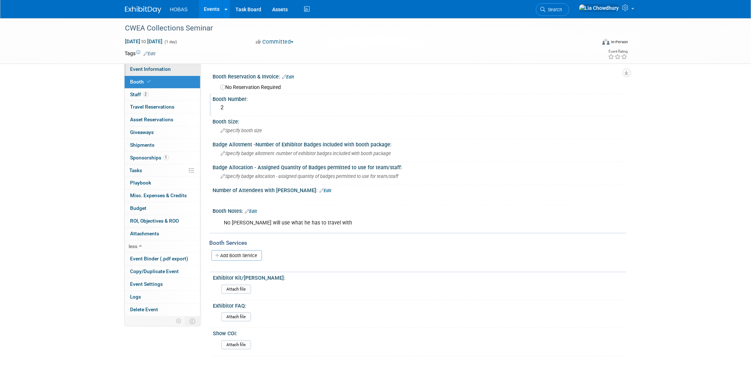
click at [152, 68] on span "Event Information" at bounding box center [150, 69] width 41 height 6
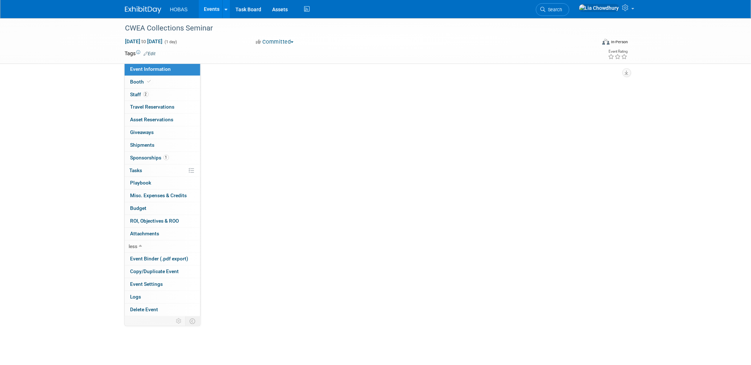
select select "Tradeshow Regional"
select select "Exhibiting and Sponsoring"
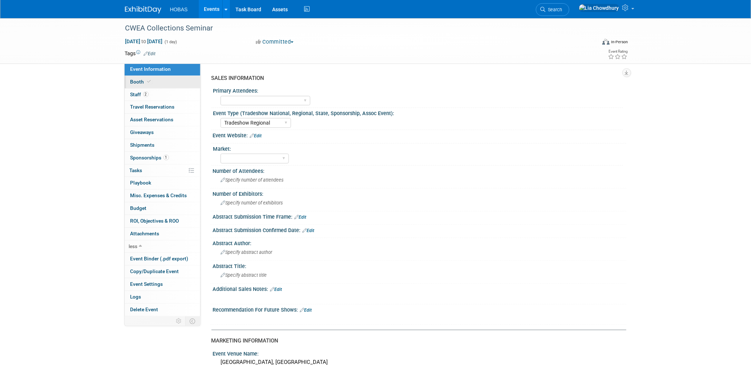
click at [138, 83] on span "Booth" at bounding box center [141, 82] width 22 height 6
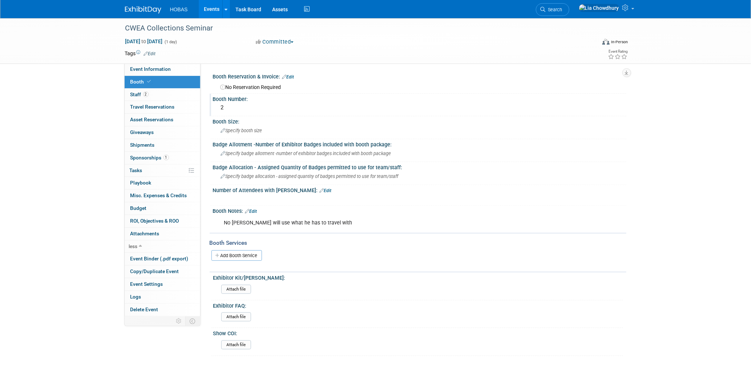
click at [235, 108] on div "2" at bounding box center [419, 107] width 403 height 11
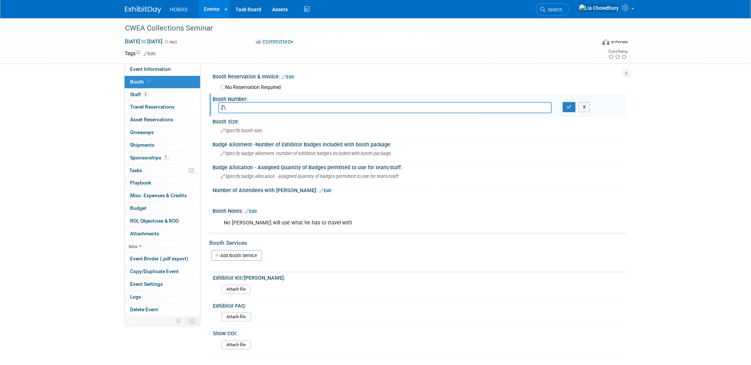
type input "2"
click at [568, 103] on button "button" at bounding box center [569, 107] width 13 height 10
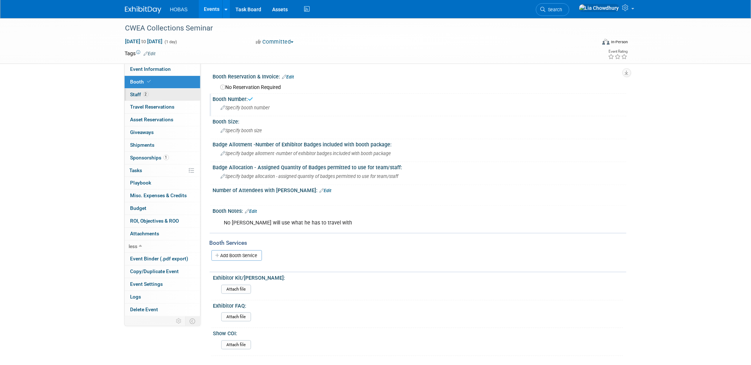
click at [168, 96] on link "2 Staff 2" at bounding box center [163, 95] width 76 height 12
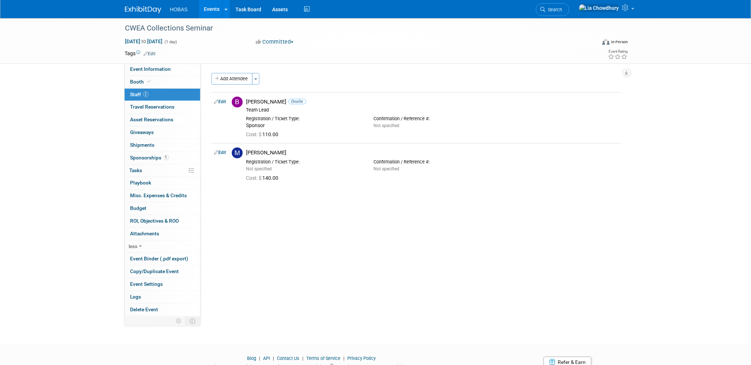
click at [212, 6] on link "Events" at bounding box center [212, 9] width 27 height 18
click at [140, 207] on span "Budget" at bounding box center [138, 208] width 16 height 6
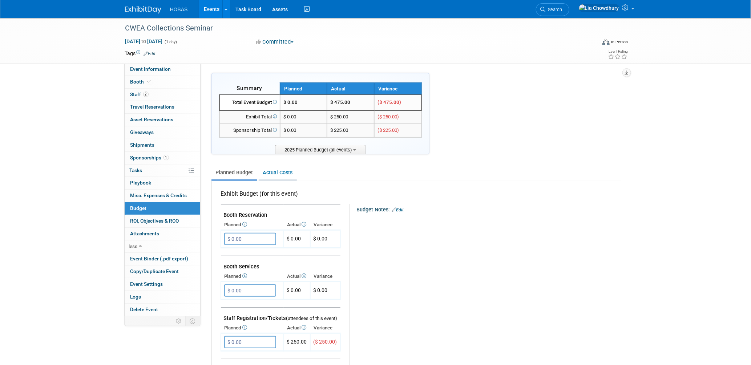
click at [283, 169] on link "Actual Costs" at bounding box center [278, 172] width 38 height 13
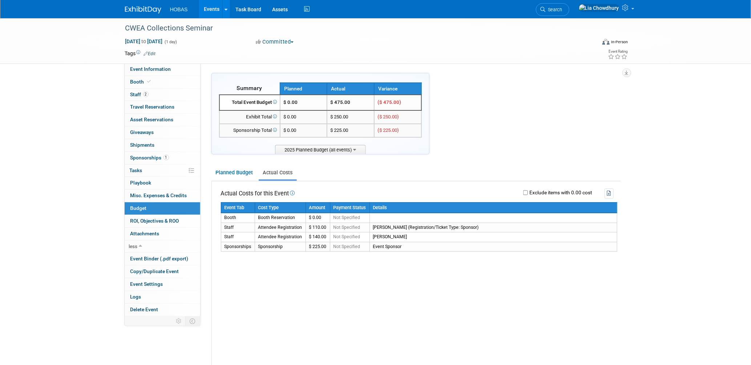
click at [213, 9] on link "Events" at bounding box center [212, 9] width 27 height 18
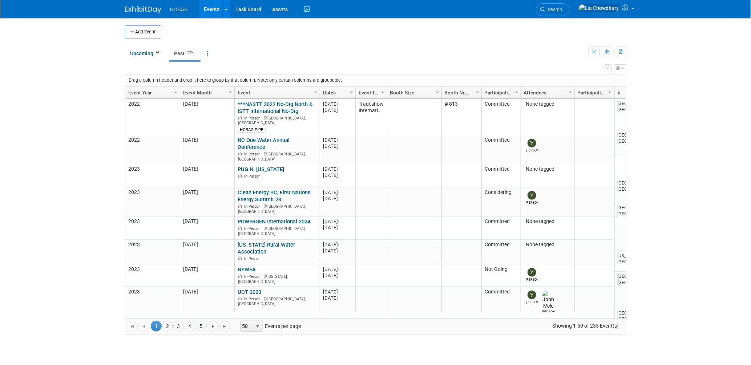
click at [136, 95] on link "Event Year" at bounding box center [151, 92] width 47 height 12
click at [143, 89] on link "Event Year" at bounding box center [151, 92] width 47 height 12
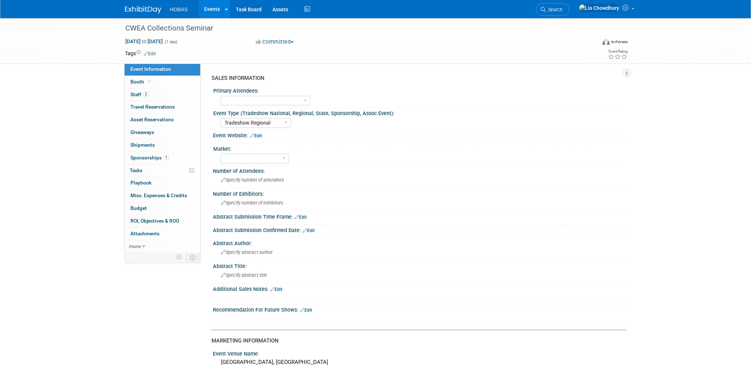
select select "Tradeshow Regional"
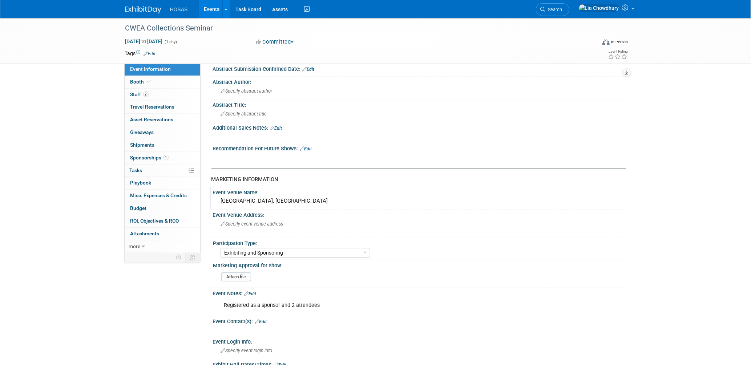
scroll to position [323, 0]
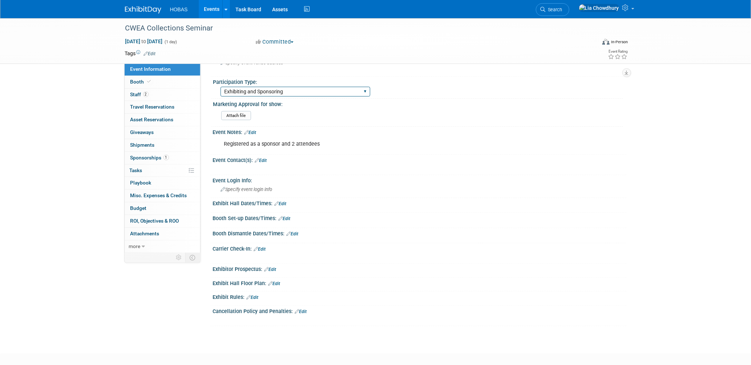
click at [275, 91] on select "Attending only Exhibiting Sponsorship only Exhibiting and Sponsoring Exhibiting…" at bounding box center [296, 92] width 150 height 10
select select "Sponsorship only"
click at [221, 87] on select "Attending only Exhibiting Sponsorship only Exhibiting and Sponsoring Exhibiting…" at bounding box center [296, 92] width 150 height 10
click at [214, 9] on link "Events" at bounding box center [212, 9] width 27 height 18
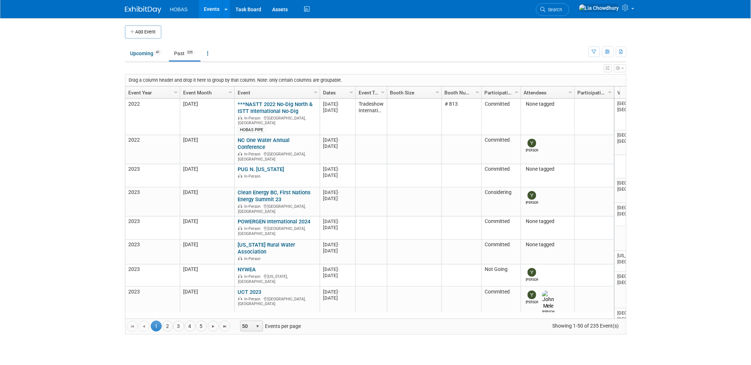
click at [148, 90] on link "Event Year" at bounding box center [151, 92] width 47 height 12
click at [136, 92] on link "Event Year" at bounding box center [151, 92] width 47 height 12
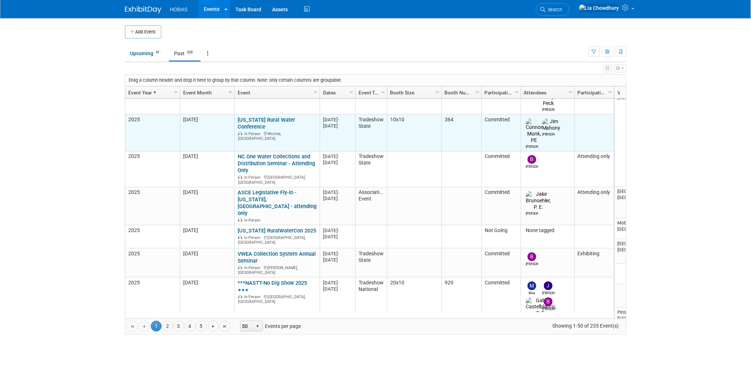
scroll to position [1352, 0]
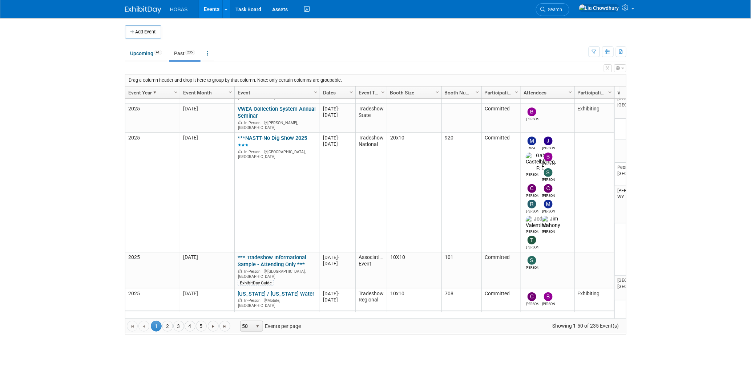
click at [267, 363] on link "UCTA Gulf Coast [GEOGRAPHIC_DATA] Clay Shoot" at bounding box center [277, 369] width 79 height 13
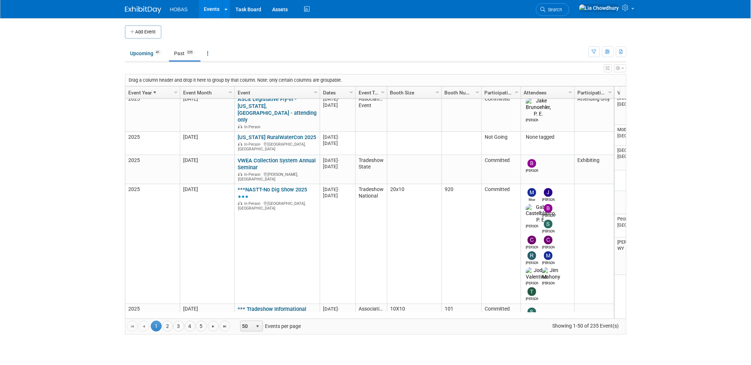
scroll to position [1349, 0]
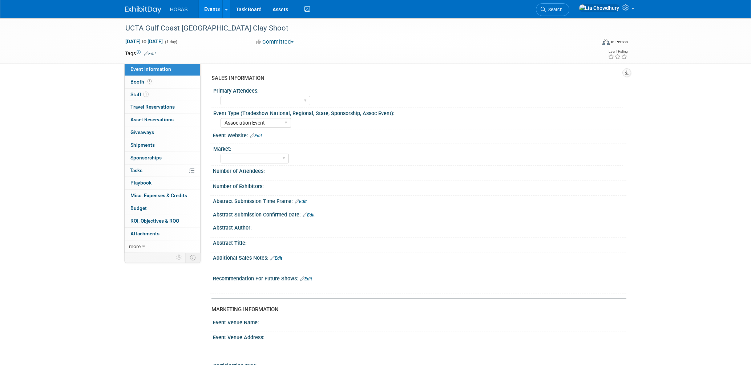
select select "Association Event"
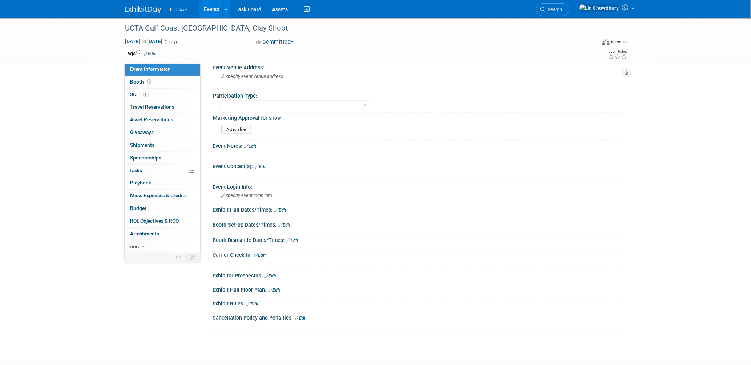
scroll to position [267, 0]
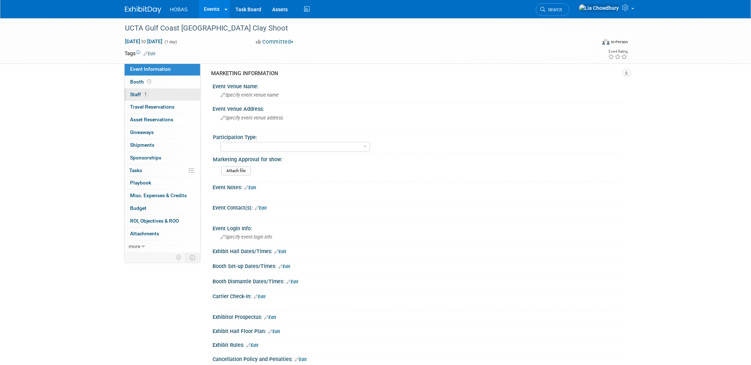
click at [137, 92] on span "Staff 1" at bounding box center [139, 95] width 18 height 6
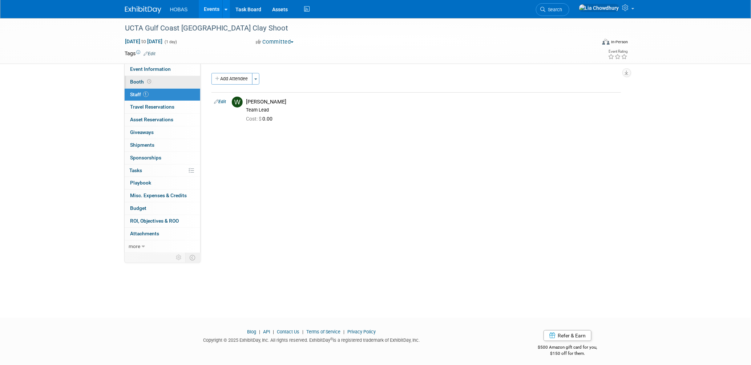
click at [143, 82] on span "Booth" at bounding box center [141, 82] width 23 height 6
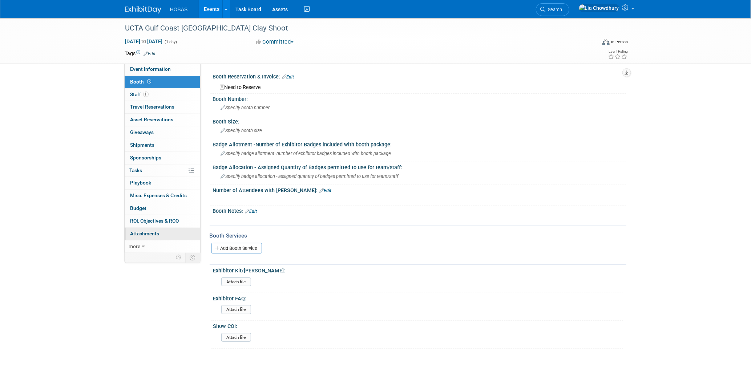
click at [149, 231] on span "Attachments 0" at bounding box center [144, 234] width 29 height 6
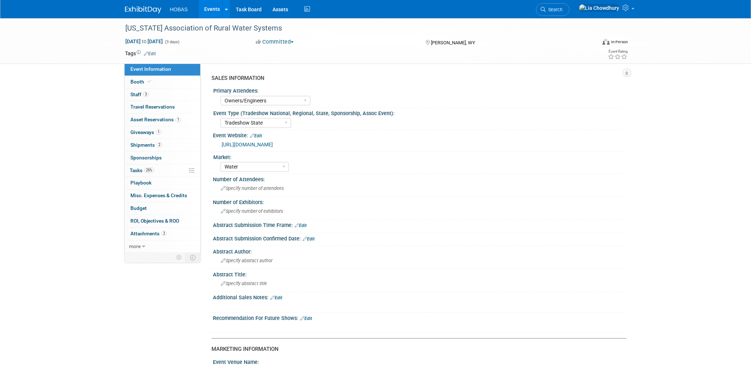
select select "Owners/Engineers"
select select "Tradeshow State"
select select "Water"
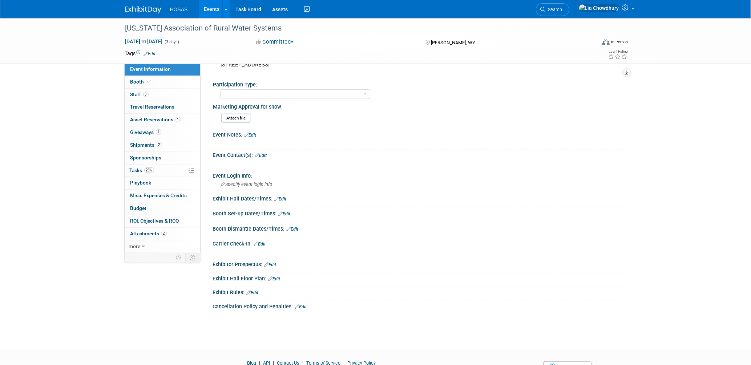
scroll to position [357, 0]
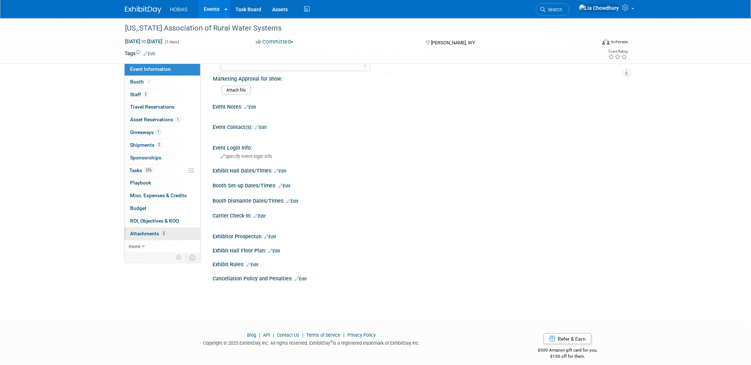
click at [162, 233] on span "2" at bounding box center [163, 233] width 5 height 5
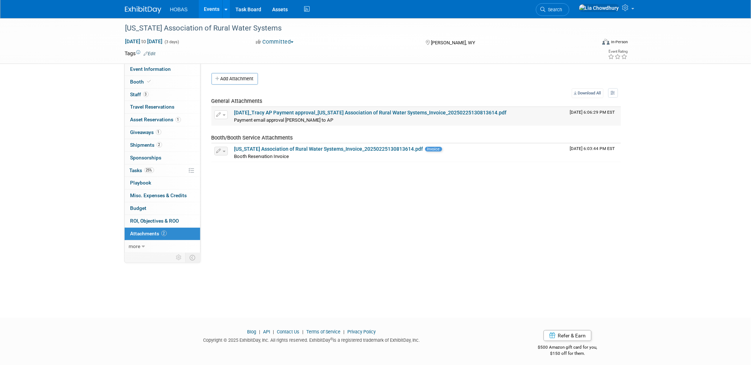
click at [300, 113] on link "[DATE]_Tracy AP Payment approval_[US_STATE] Association of Rural Water Systems_…" at bounding box center [370, 113] width 273 height 6
click at [314, 150] on link "[US_STATE] Association of Rural Water Systems_Invoice_20250225130813614.pdf" at bounding box center [328, 149] width 189 height 6
click at [140, 81] on span "Booth" at bounding box center [141, 82] width 22 height 6
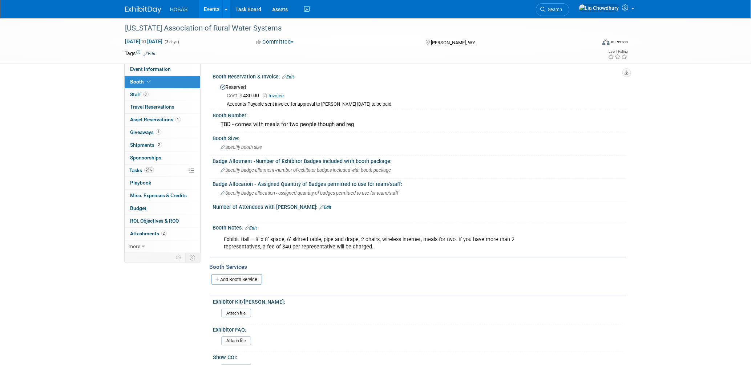
click at [278, 93] on link "Invoice" at bounding box center [275, 95] width 24 height 5
click at [293, 77] on link "Edit" at bounding box center [288, 77] width 12 height 5
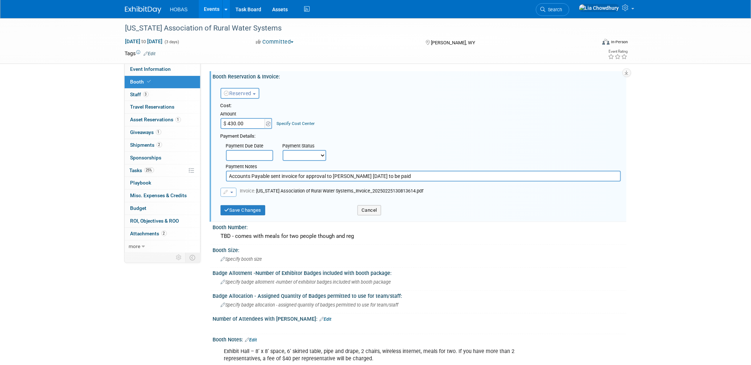
click at [242, 124] on input "$ 430.00" at bounding box center [243, 123] width 45 height 11
type input "$ 475.00"
click at [242, 208] on button "Save Changes" at bounding box center [243, 210] width 45 height 10
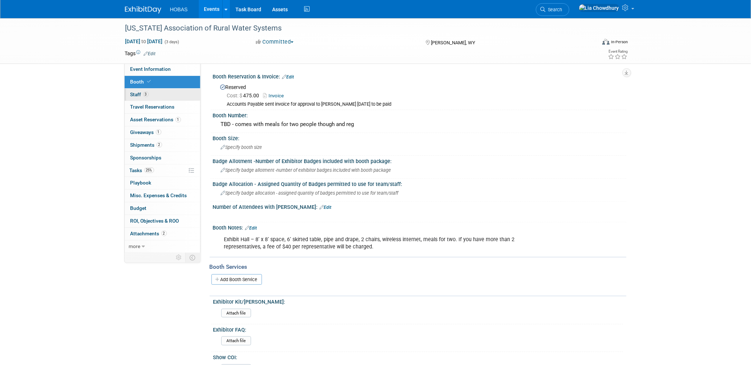
click at [140, 93] on span "Staff 3" at bounding box center [139, 95] width 18 height 6
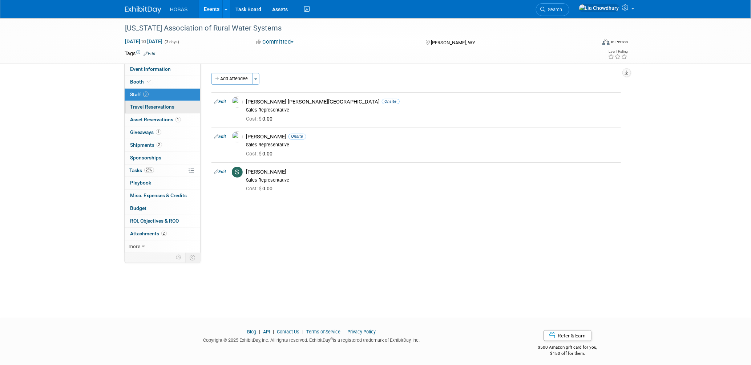
click at [143, 104] on span "Travel Reservations 0" at bounding box center [152, 107] width 44 height 6
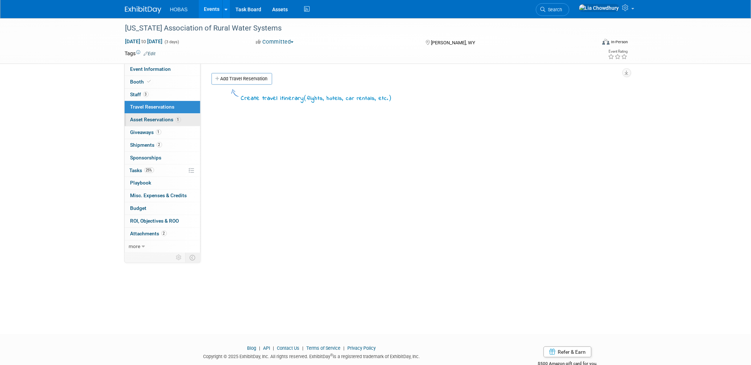
click at [144, 121] on span "Asset Reservations 1" at bounding box center [155, 120] width 51 height 6
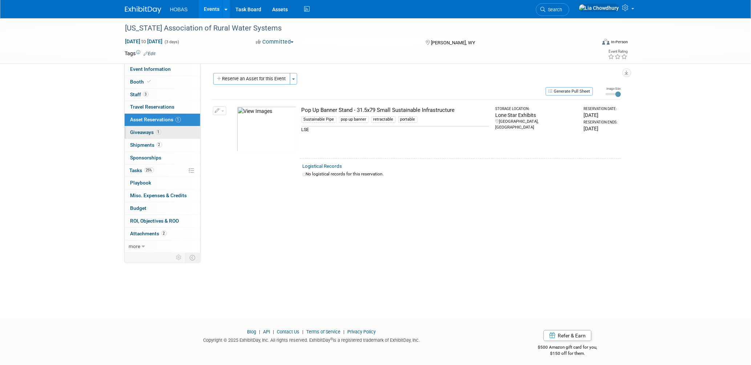
click at [145, 135] on span "Giveaways 1" at bounding box center [145, 132] width 31 height 6
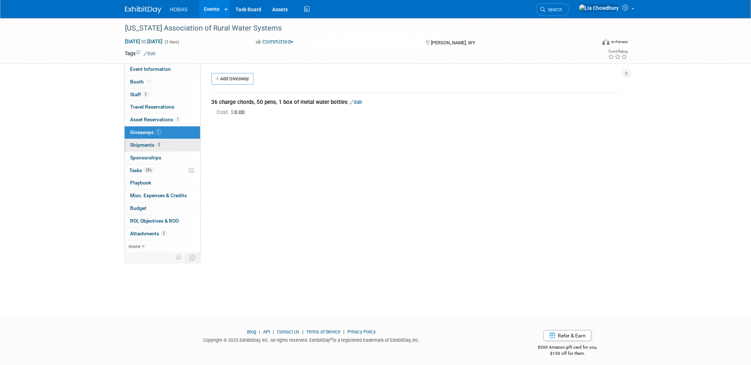
click at [139, 145] on span "Shipments 2" at bounding box center [146, 145] width 32 height 6
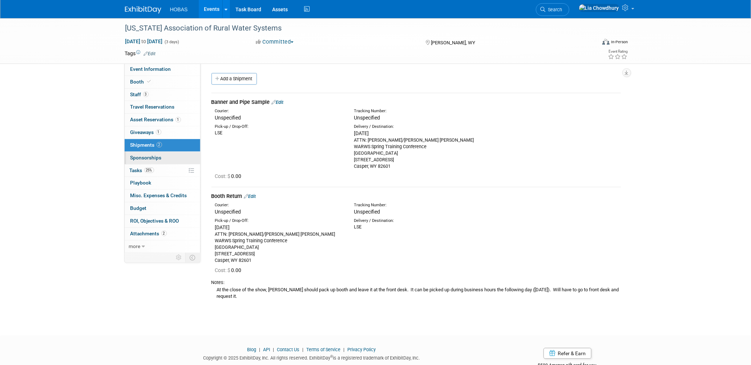
click at [150, 157] on span "Sponsorships 0" at bounding box center [145, 158] width 31 height 6
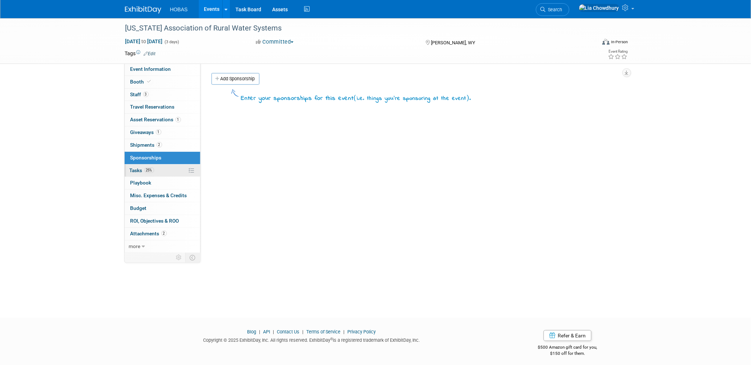
click at [148, 172] on span "25%" at bounding box center [149, 170] width 10 height 5
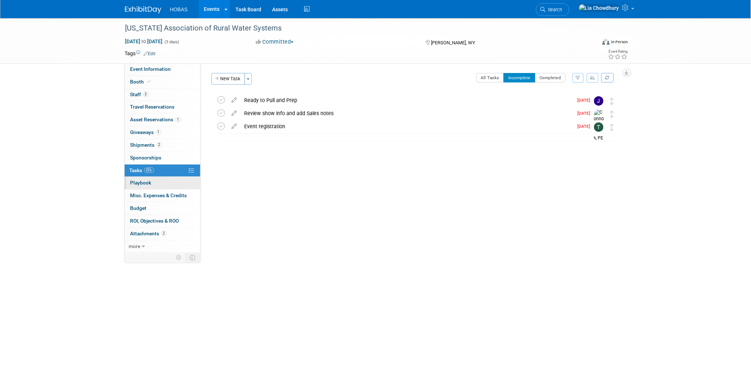
click at [142, 181] on span "Playbook 0" at bounding box center [140, 183] width 21 height 6
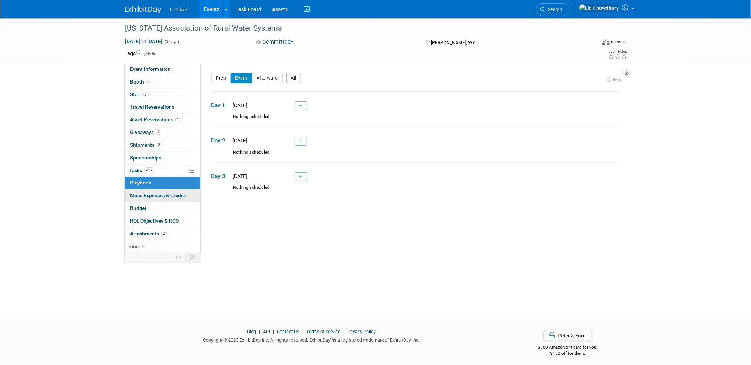
click at [145, 198] on span "Misc. Expenses & Credits 0" at bounding box center [158, 196] width 57 height 6
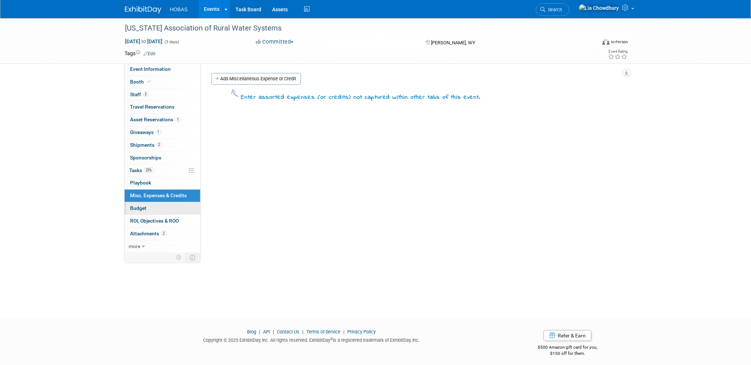
click at [142, 207] on span "Budget" at bounding box center [138, 208] width 16 height 6
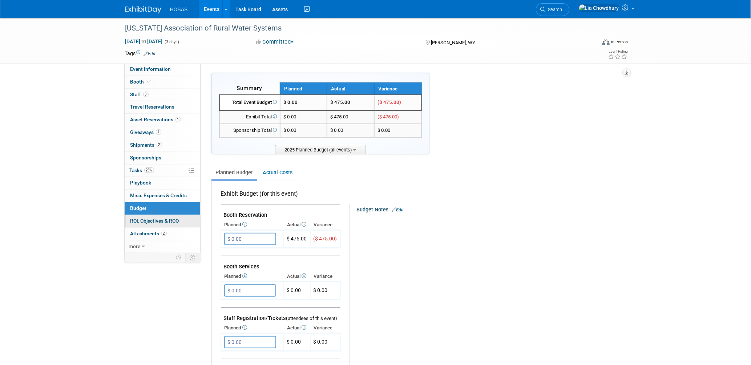
click at [141, 224] on span "ROI, Objectives & ROO 0" at bounding box center [154, 221] width 49 height 6
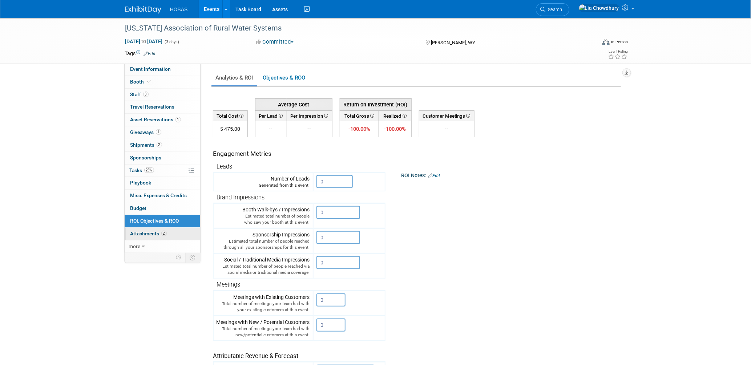
click at [141, 234] on span "Attachments 2" at bounding box center [148, 234] width 36 height 6
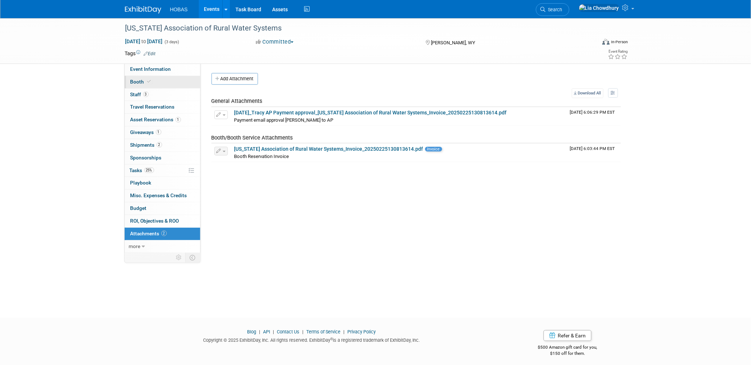
click at [133, 77] on link "Booth" at bounding box center [163, 82] width 76 height 12
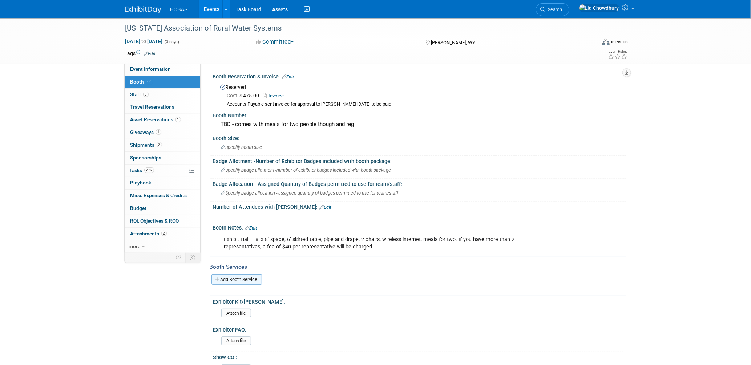
click at [242, 274] on link "Add Booth Service" at bounding box center [237, 279] width 51 height 11
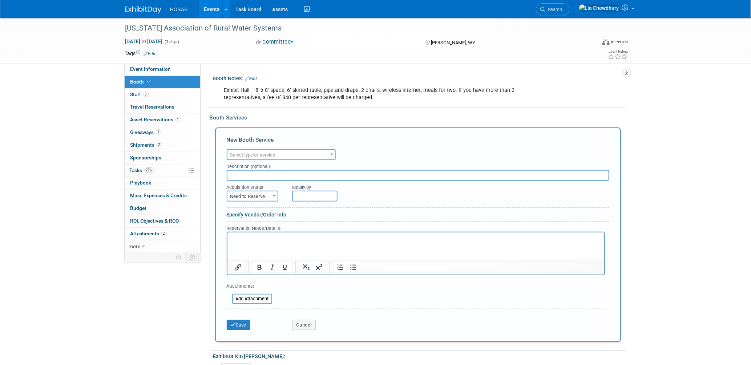
scroll to position [79, 0]
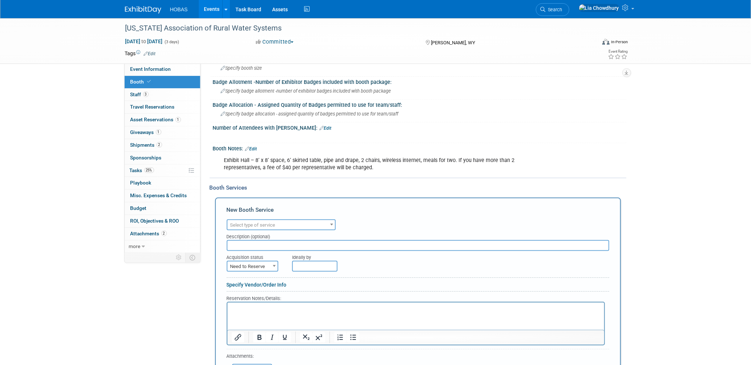
click at [255, 222] on span "Select type of service" at bounding box center [252, 224] width 45 height 5
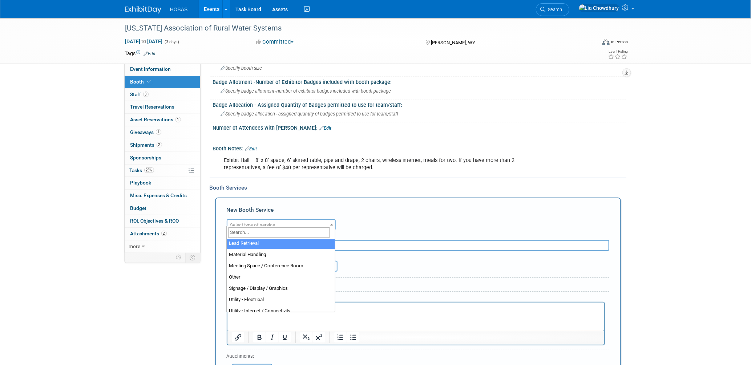
scroll to position [186, 0]
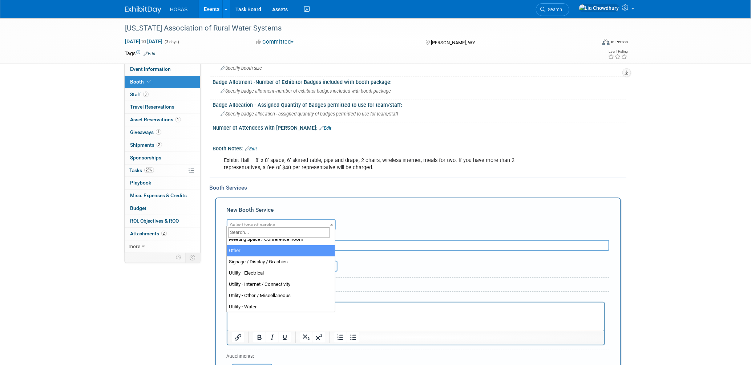
select select "1"
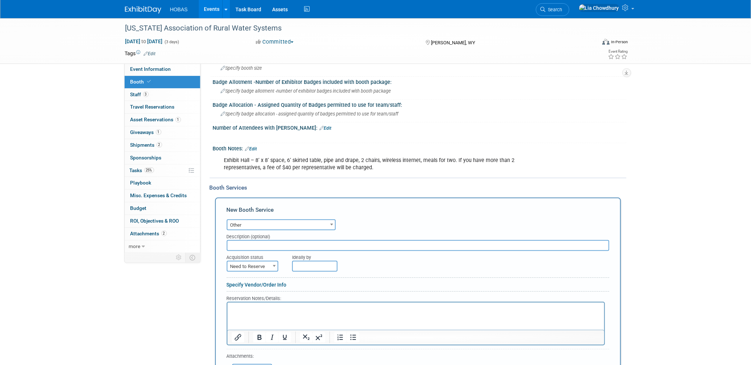
click at [244, 240] on input "text" at bounding box center [418, 245] width 383 height 11
type input "e"
type input "Exhibit Style"
click at [239, 262] on span "Need to Reserve" at bounding box center [253, 267] width 50 height 10
select select "2"
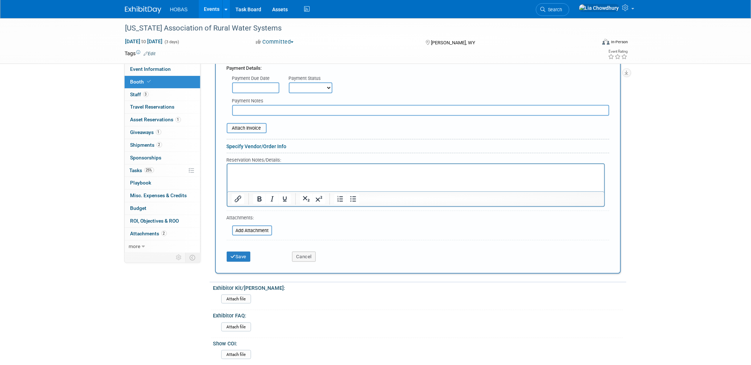
scroll to position [241, 0]
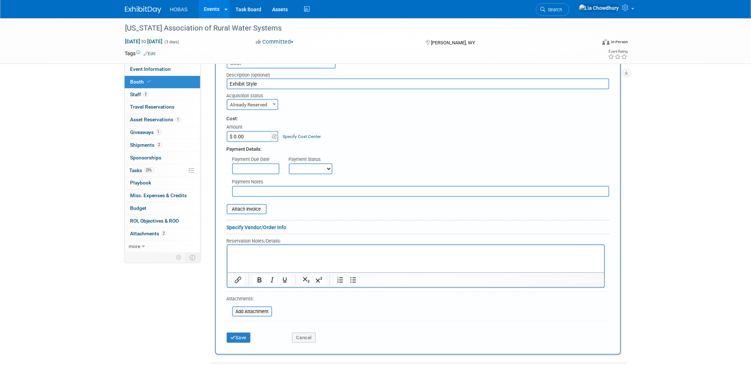
click at [250, 134] on input "$ 0.00" at bounding box center [249, 136] width 45 height 11
click at [247, 133] on input "$ 0.00" at bounding box center [249, 136] width 45 height 11
type input "$ 7,774.00"
click at [298, 164] on select "Not Paid Yet Partially Paid Paid in Full" at bounding box center [311, 169] width 44 height 11
select select "1"
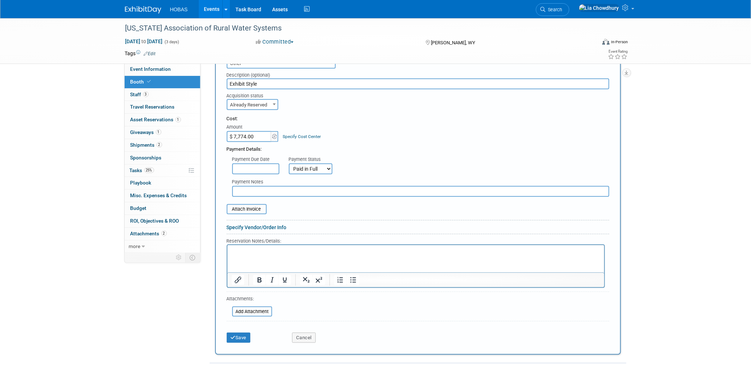
click at [289, 164] on select "Not Paid Yet Partially Paid Paid in Full" at bounding box center [311, 169] width 44 height 11
click at [251, 205] on input "file" at bounding box center [223, 209] width 86 height 9
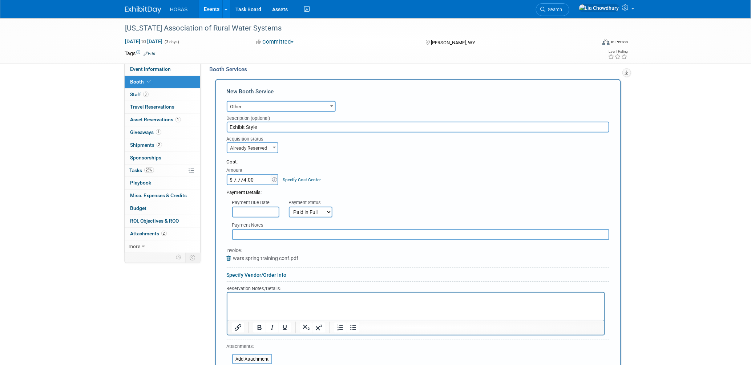
scroll to position [120, 0]
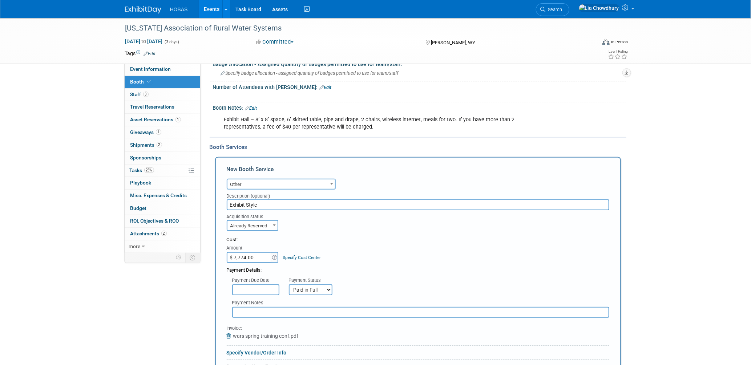
click at [266, 204] on input "Exhibit Style" at bounding box center [418, 205] width 383 height 11
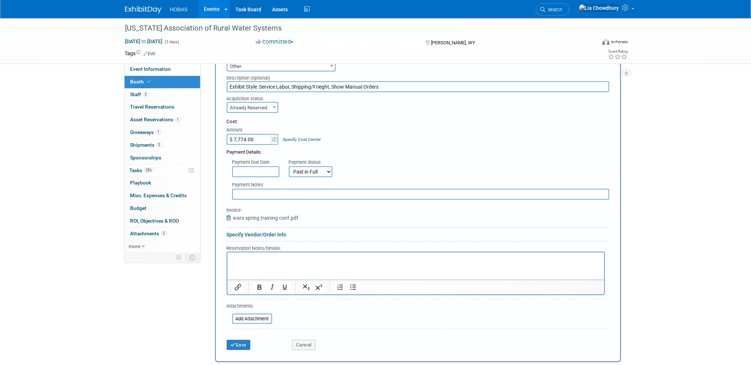
scroll to position [241, 0]
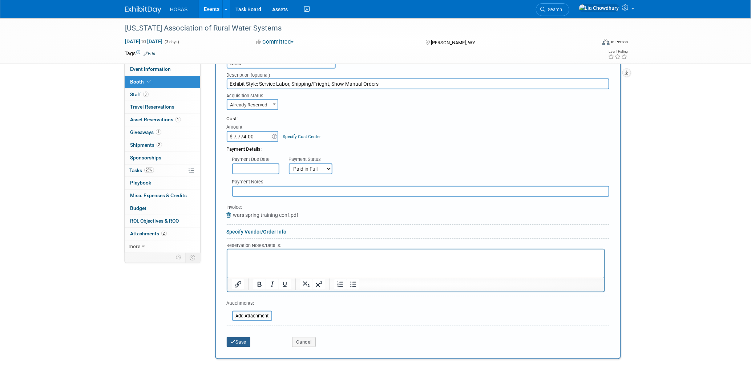
type input "Exhibit Style: Service Labor, Shipping/Frieght, Show Manual Orders"
click at [243, 337] on button "Save" at bounding box center [239, 342] width 24 height 10
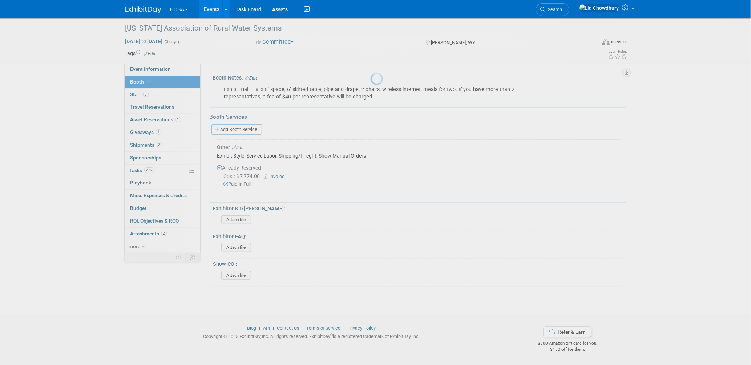
scroll to position [143, 0]
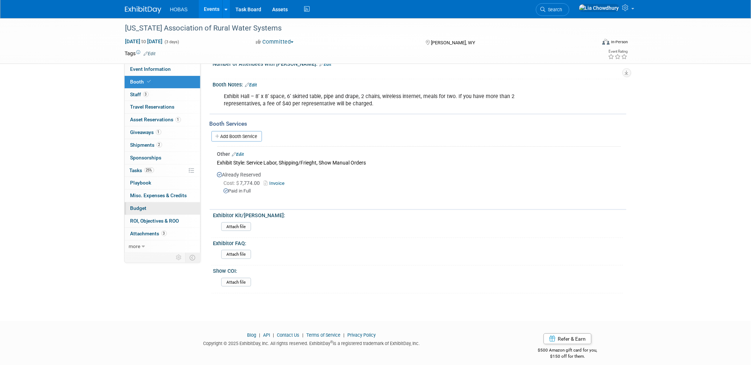
click at [137, 210] on span "Budget" at bounding box center [138, 208] width 16 height 6
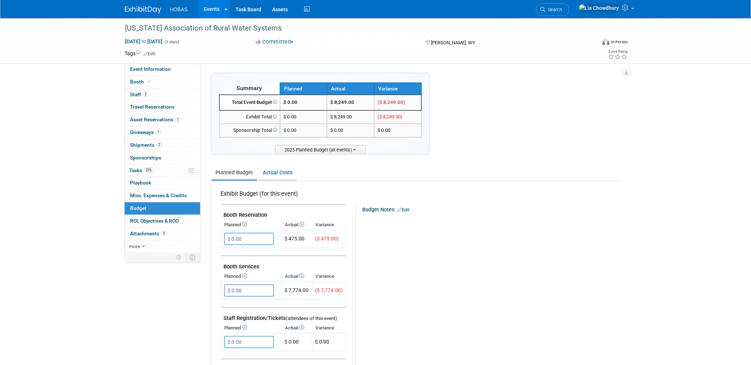
click at [274, 172] on link "Actual Costs" at bounding box center [278, 172] width 38 height 13
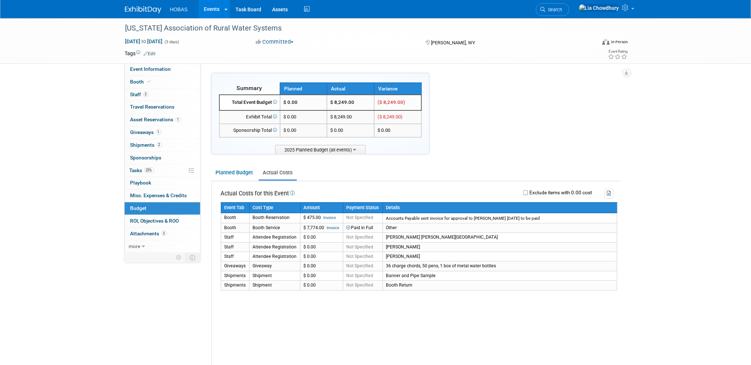
click at [522, 190] on div "Exclude items with 0.00 cost" at bounding box center [457, 194] width 311 height 10
click at [526, 191] on input "Exclude items with 0.00 cost" at bounding box center [525, 192] width 5 height 5
checkbox input "true"
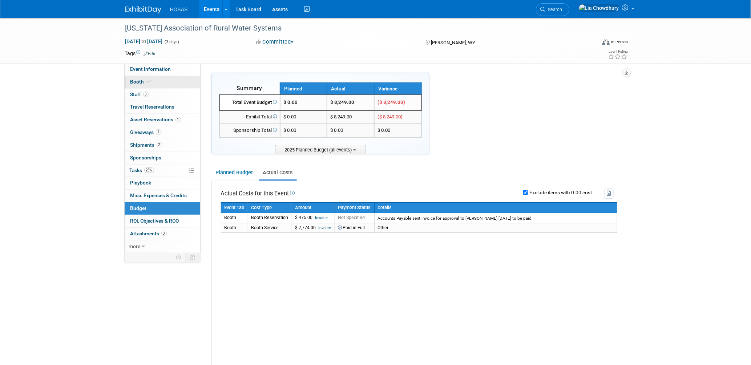
click at [141, 84] on span "Booth" at bounding box center [141, 82] width 22 height 6
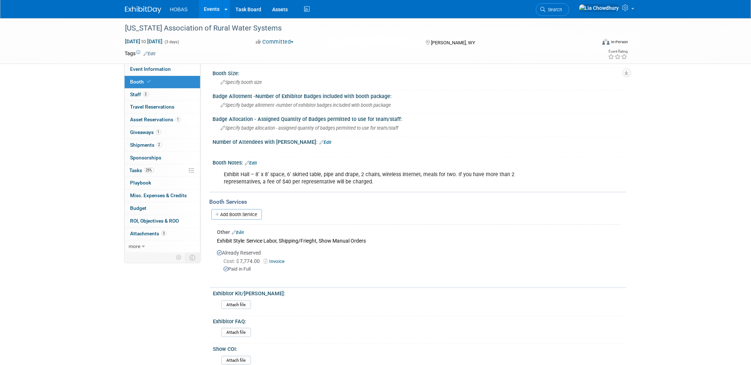
scroll to position [121, 0]
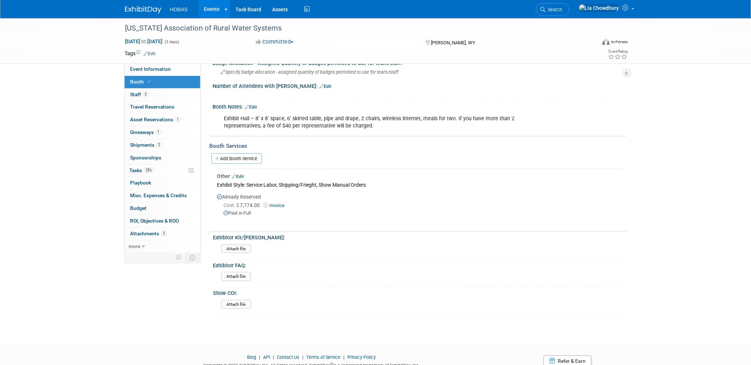
click at [241, 173] on div "Other Edit" at bounding box center [419, 176] width 404 height 7
click at [242, 173] on div "Other Edit" at bounding box center [419, 176] width 404 height 7
click at [242, 174] on link "Edit" at bounding box center [238, 176] width 12 height 5
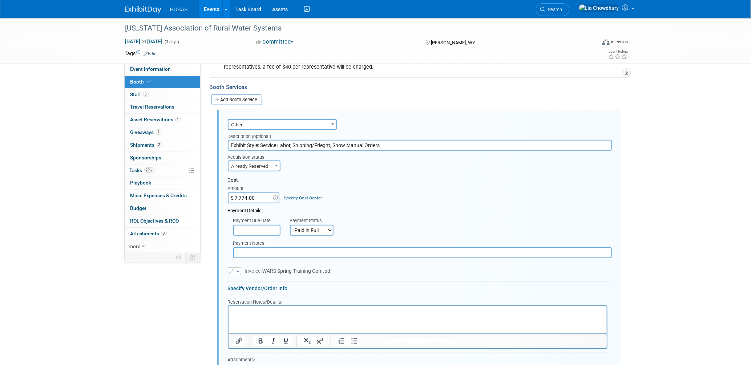
scroll to position [204, 0]
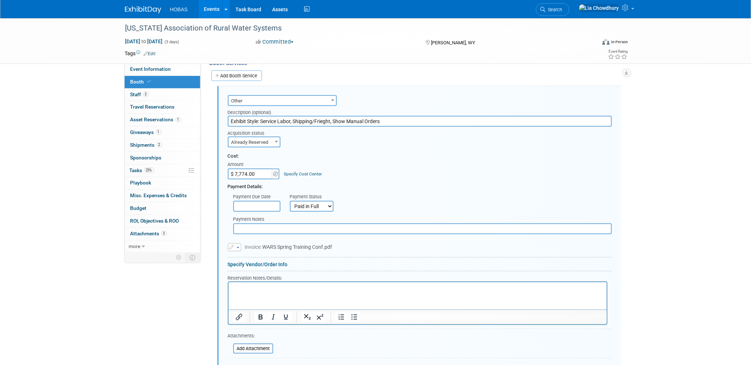
click at [286, 117] on input "Exhibit Style: Service Labor, Shipping/Frieght, Show Manual Orders" at bounding box center [420, 121] width 384 height 11
click at [260, 290] on p "Rich Text Area. Press ALT-0 for help." at bounding box center [418, 288] width 370 height 7
drag, startPoint x: 322, startPoint y: 115, endPoint x: 318, endPoint y: 115, distance: 4.4
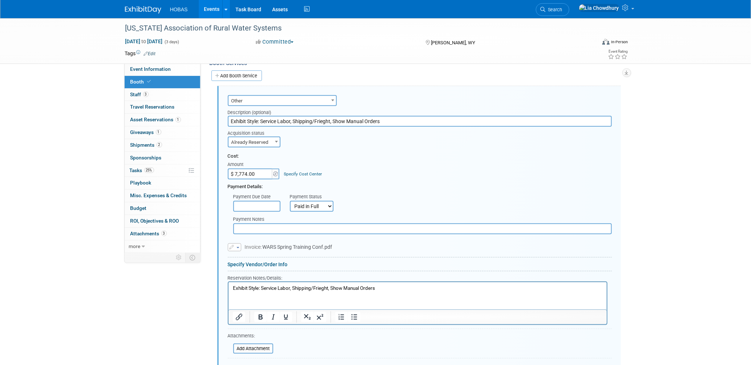
click at [318, 116] on input "Exhibit Style: Service Labor, Shipping/Frieght, Show Manual Orders" at bounding box center [420, 121] width 384 height 11
type input "Exhibit Style: Service Labor, Shipping/Freight, Show Manual Orders"
click at [318, 288] on p "Exhibit Style: Service Labor, Shipping/Frieght, Show Manual Orders" at bounding box center [418, 288] width 370 height 7
click at [318, 289] on p "Exhibit Style: Service Labor, Shipping/Frieght, Show Manual Orders" at bounding box center [418, 288] width 370 height 7
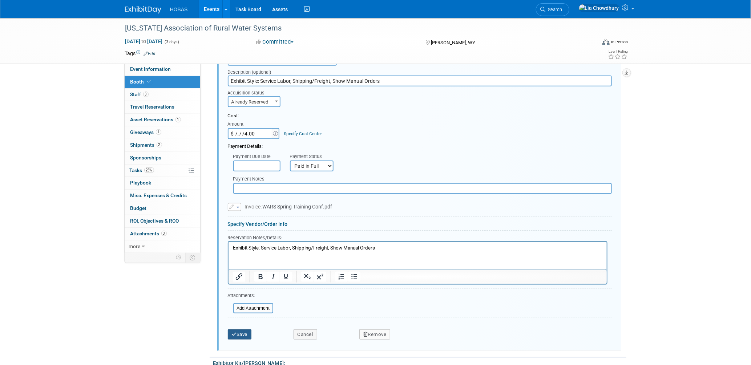
click at [248, 330] on button "Save" at bounding box center [240, 335] width 24 height 10
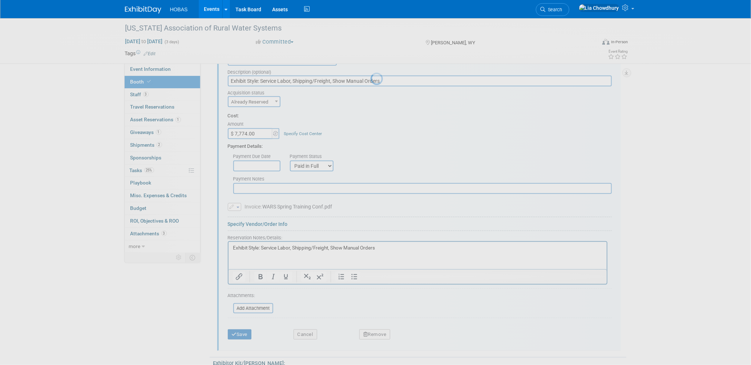
scroll to position [150, 0]
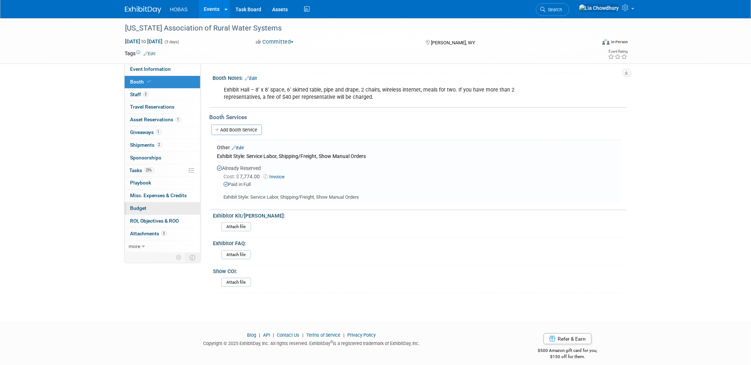
click at [137, 208] on span "Budget" at bounding box center [138, 208] width 16 height 6
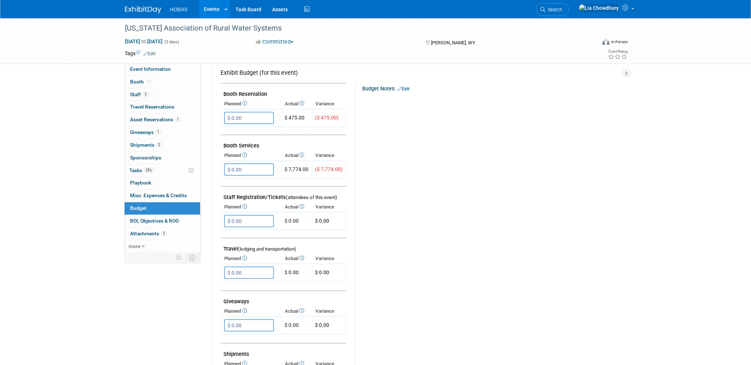
scroll to position [0, 0]
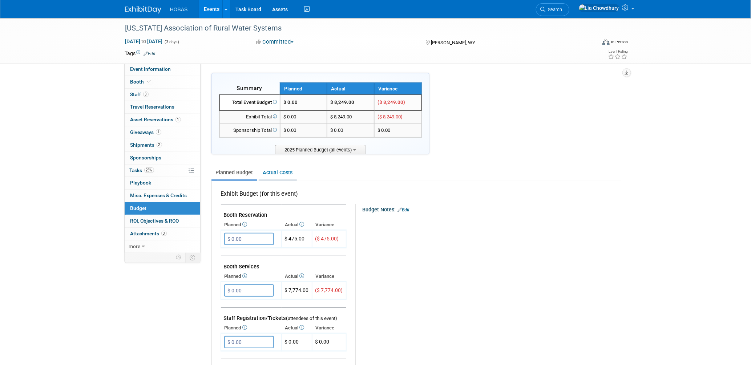
click at [283, 170] on link "Actual Costs" at bounding box center [278, 172] width 38 height 13
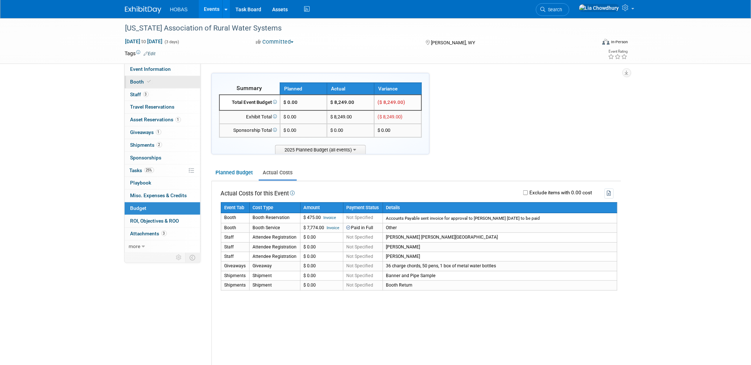
click at [137, 82] on span "Booth" at bounding box center [141, 82] width 22 height 6
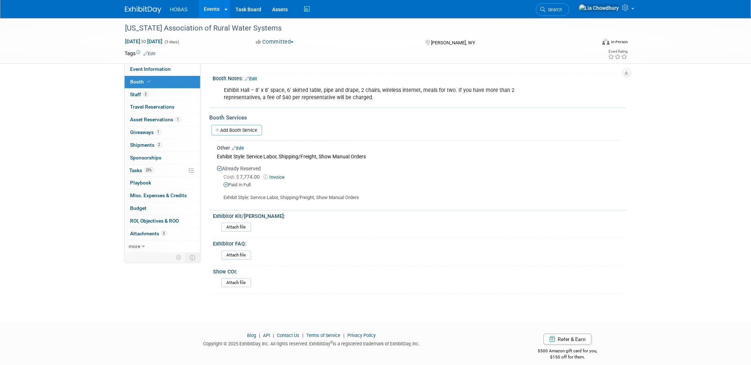
scroll to position [150, 0]
click at [243, 145] on link "Edit" at bounding box center [238, 147] width 12 height 5
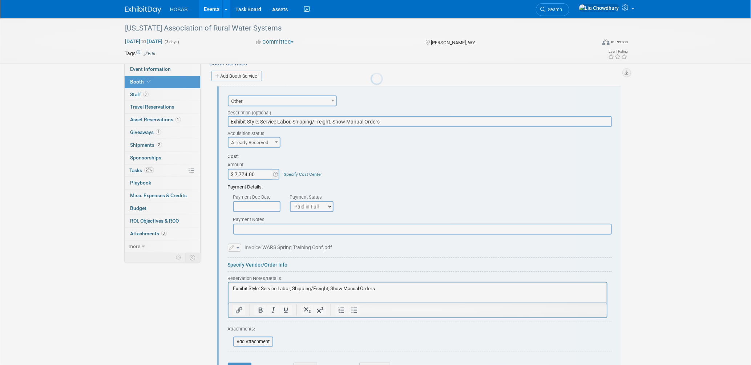
scroll to position [0, 0]
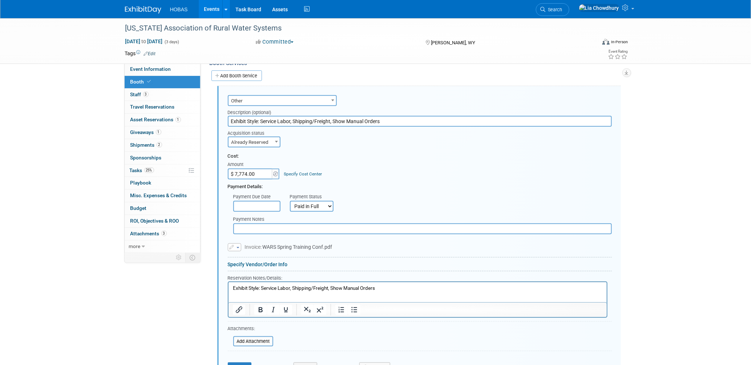
click at [258, 96] on span "Other" at bounding box center [283, 101] width 108 height 10
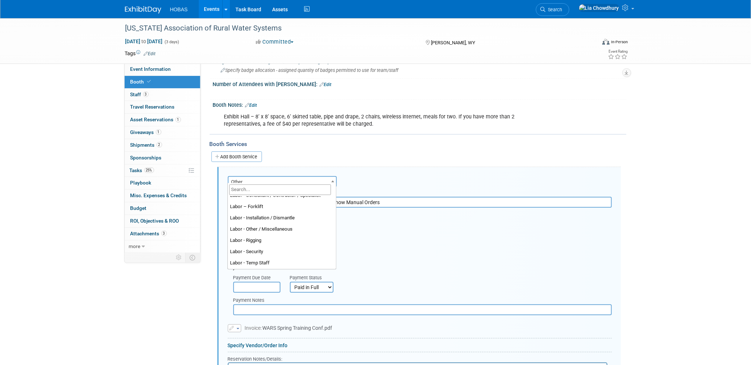
scroll to position [72, 0]
select select "19"
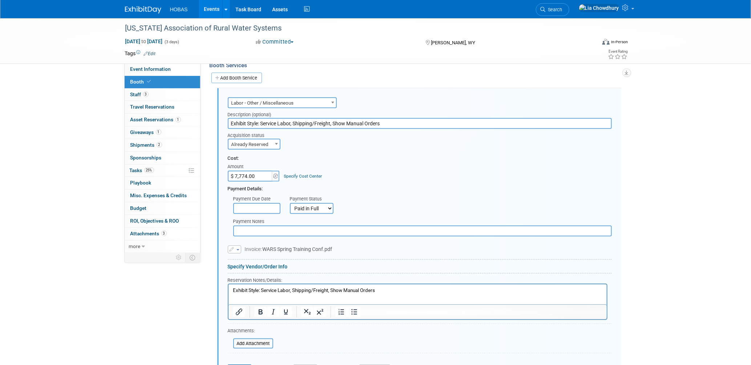
scroll to position [285, 0]
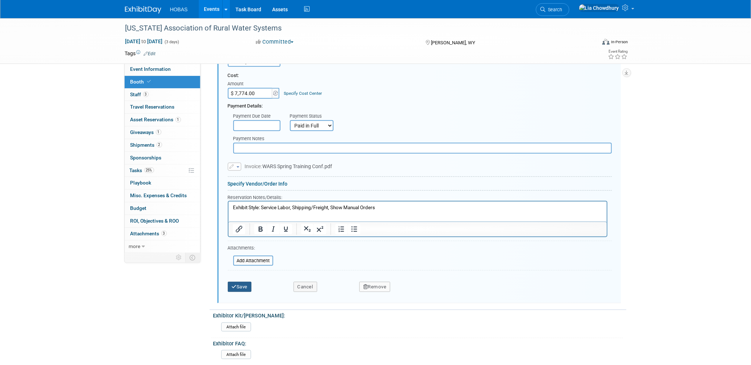
click at [242, 282] on button "Save" at bounding box center [240, 287] width 24 height 10
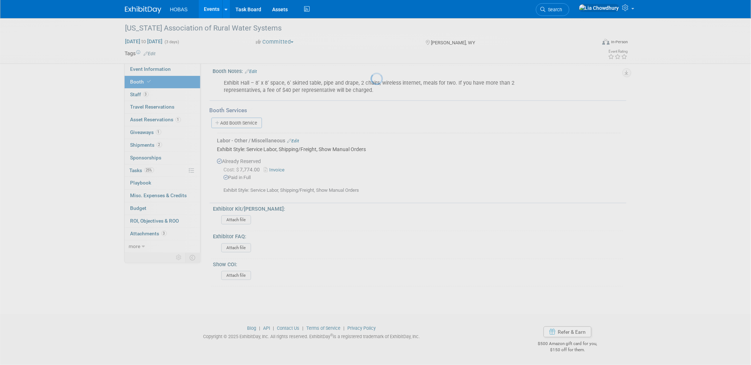
scroll to position [150, 0]
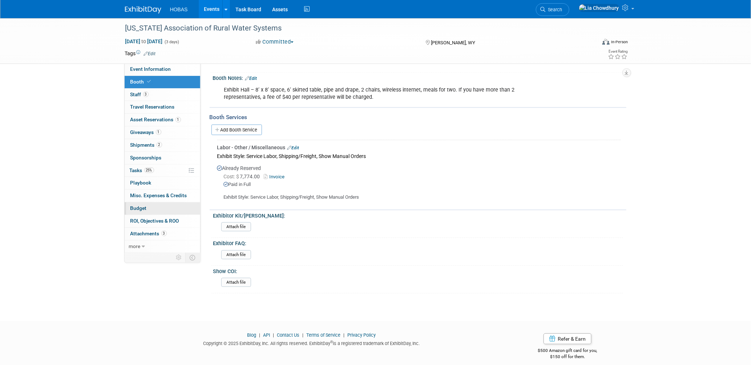
click at [138, 209] on span "Budget" at bounding box center [138, 208] width 16 height 6
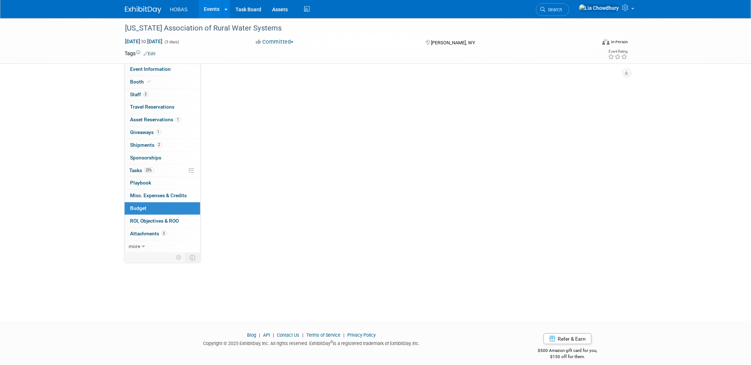
scroll to position [0, 0]
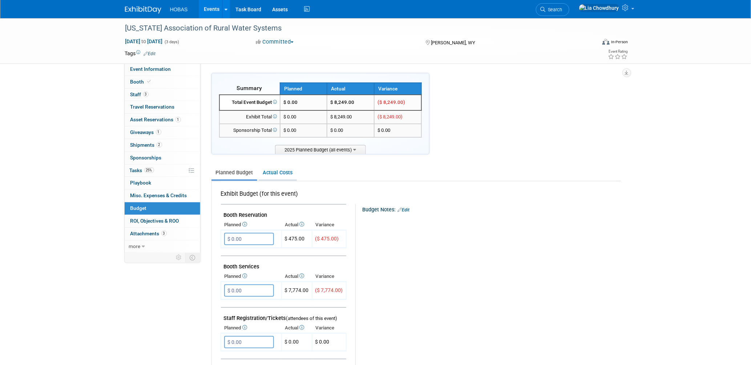
click at [269, 168] on link "Actual Costs" at bounding box center [278, 172] width 38 height 13
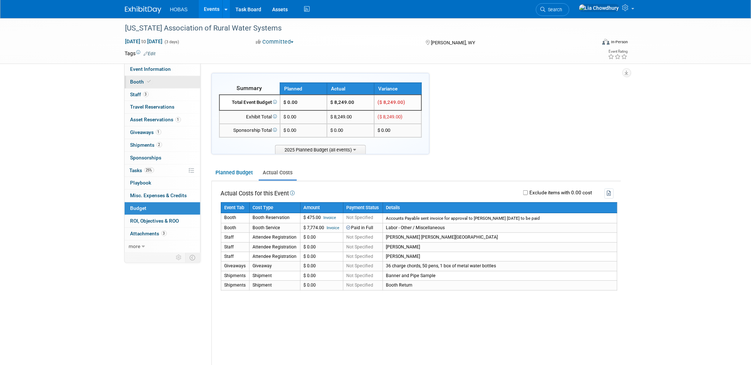
click at [140, 79] on span "Booth" at bounding box center [141, 82] width 22 height 6
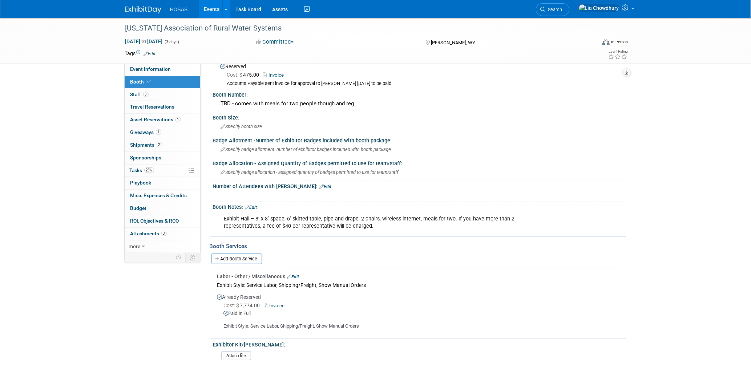
scroll to position [121, 0]
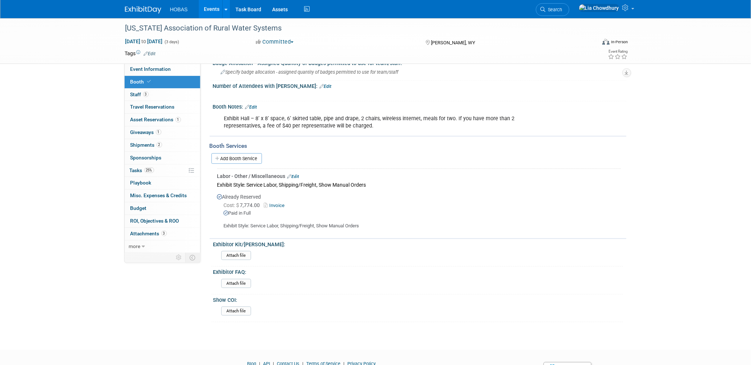
click at [299, 174] on link "Edit" at bounding box center [293, 176] width 12 height 5
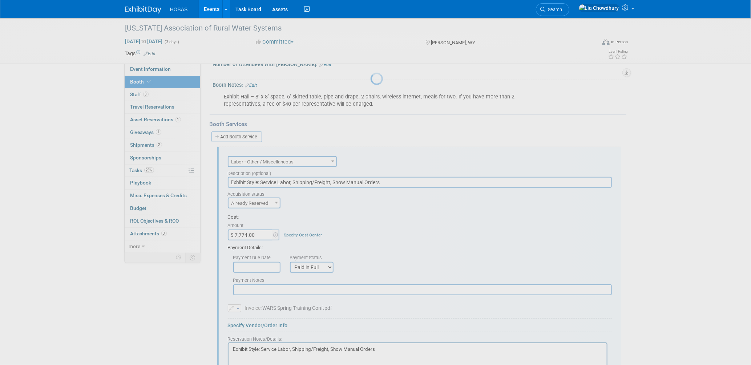
scroll to position [204, 0]
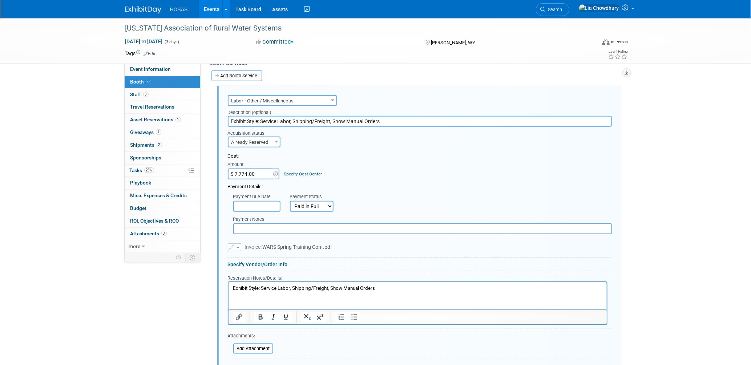
click at [266, 137] on span "Already Reserved" at bounding box center [255, 142] width 52 height 10
click at [299, 116] on input "Exhibit Style: Service Labor, Shipping/Freight, Show Manual Orders" at bounding box center [420, 121] width 384 height 11
click at [249, 224] on input "text" at bounding box center [422, 229] width 379 height 11
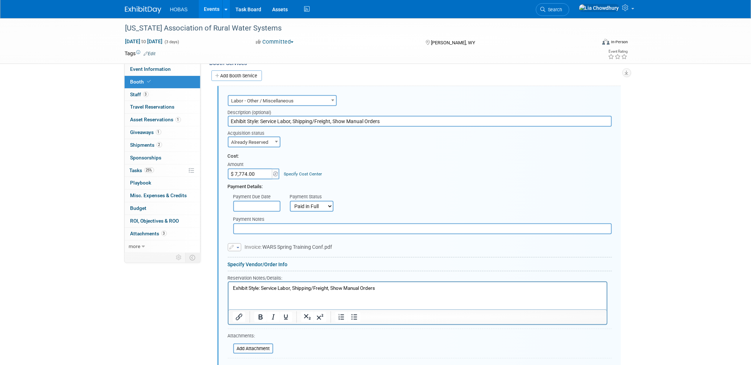
paste input "Exhibit Style: Service Labor, Shipping/Freight, Show Manual Orders"
type input "Exhibit Style: Service Labor, Shipping/Freight, Show Manual Orders"
click at [264, 96] on span "Labor - Other / Miscellaneous" at bounding box center [283, 101] width 108 height 10
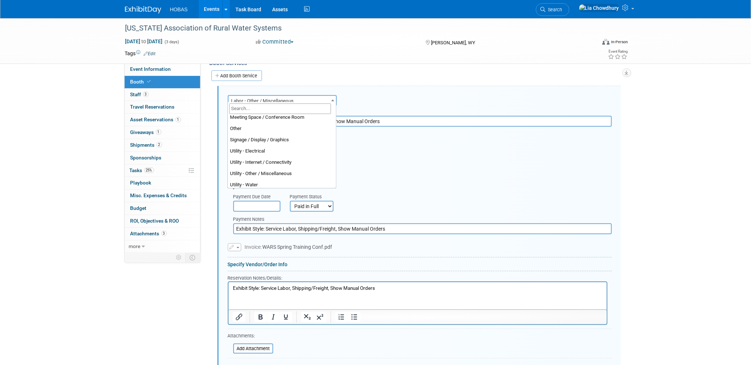
scroll to position [186, 0]
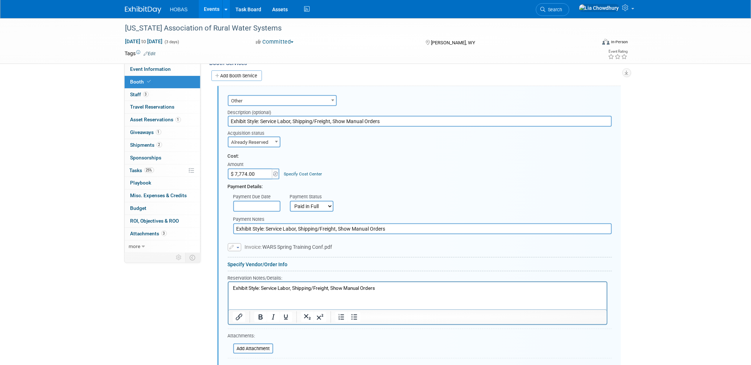
select select "1"
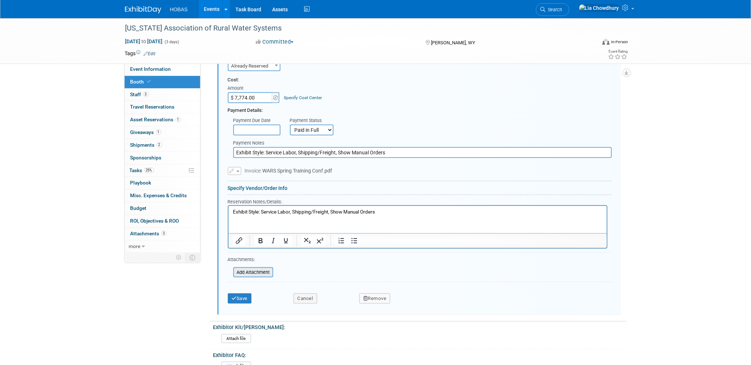
scroll to position [390, 0]
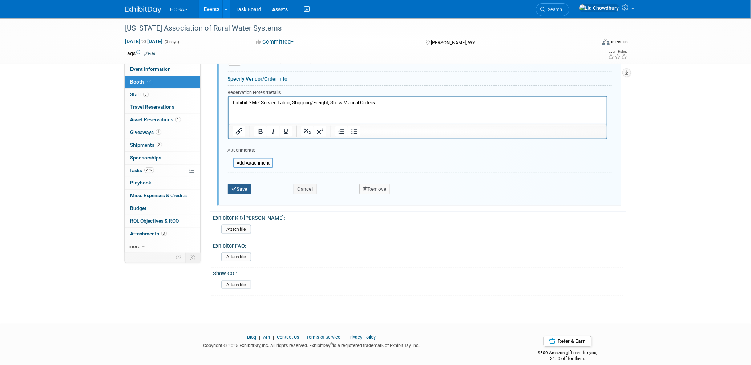
click at [244, 184] on button "Save" at bounding box center [240, 189] width 24 height 10
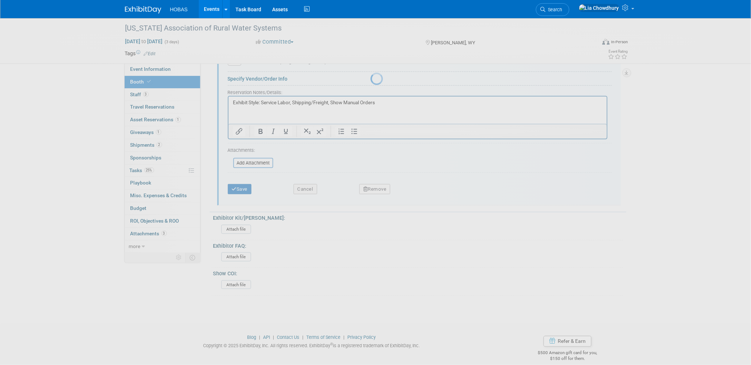
scroll to position [158, 0]
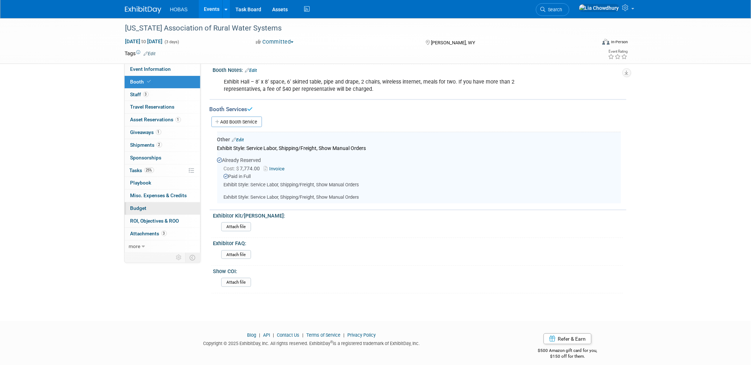
click at [142, 203] on link "Budget" at bounding box center [163, 208] width 76 height 12
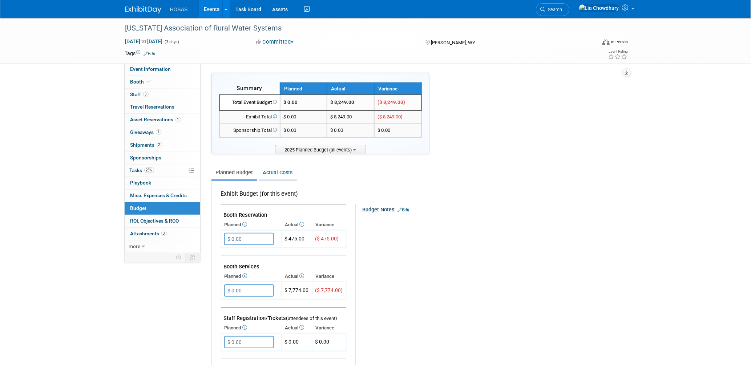
click at [273, 173] on link "Actual Costs" at bounding box center [278, 172] width 38 height 13
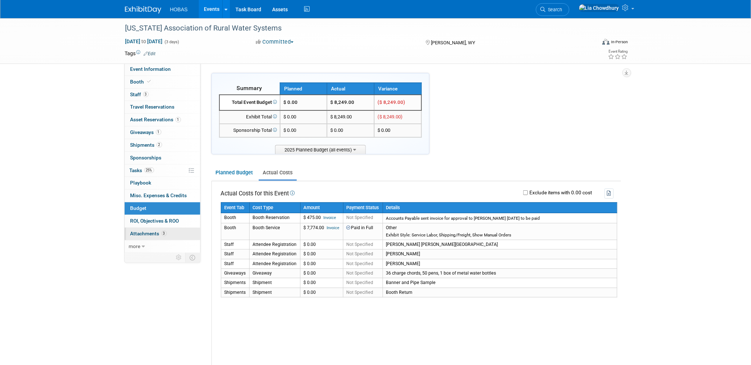
click at [154, 230] on link "3 Attachments 3" at bounding box center [163, 234] width 76 height 12
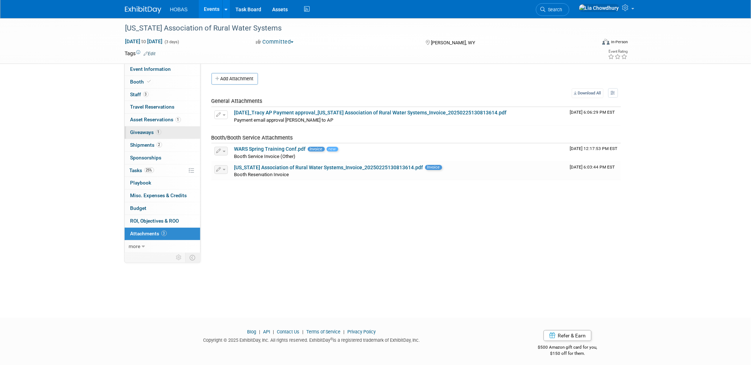
click at [148, 134] on span "Giveaways 1" at bounding box center [145, 132] width 31 height 6
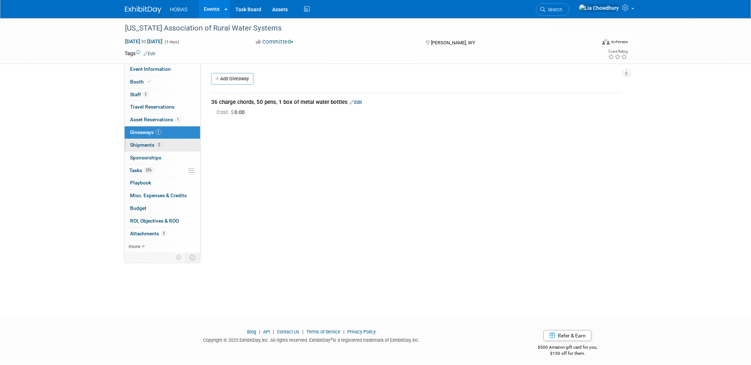
click at [148, 142] on span "Shipments 2" at bounding box center [146, 145] width 32 height 6
